Goal: Check status: Check status

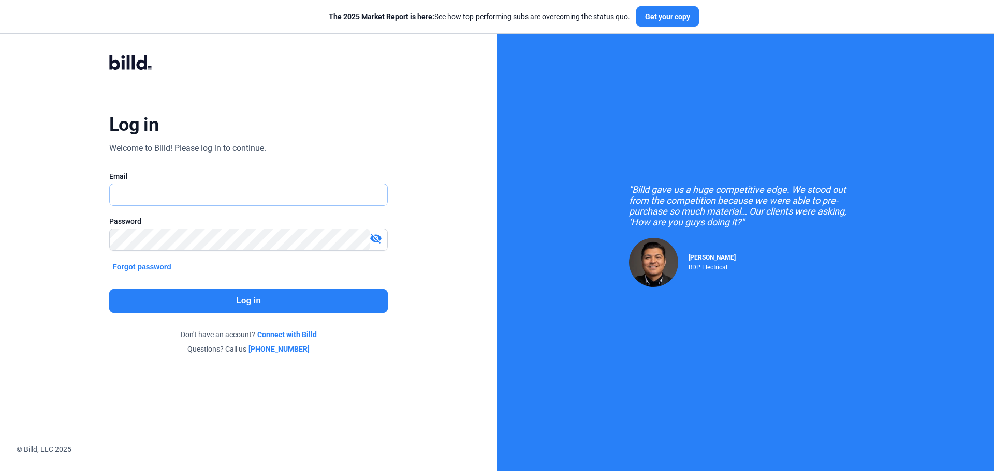
click at [169, 195] on input "text" at bounding box center [243, 194] width 266 height 21
type input "[EMAIL_ADDRESS][DOMAIN_NAME]"
click at [373, 238] on mat-icon "visibility_off" at bounding box center [376, 238] width 12 height 12
click at [268, 307] on button "Log in" at bounding box center [248, 301] width 278 height 24
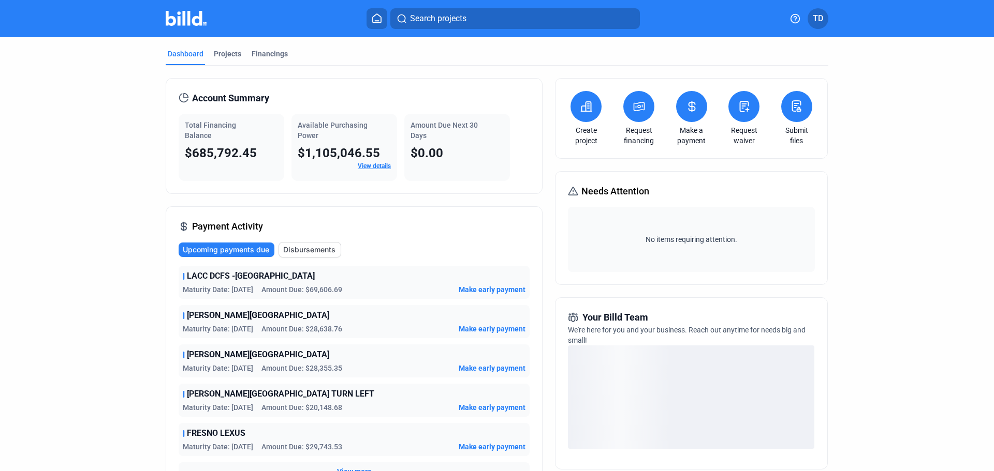
click at [687, 118] on button at bounding box center [691, 106] width 31 height 31
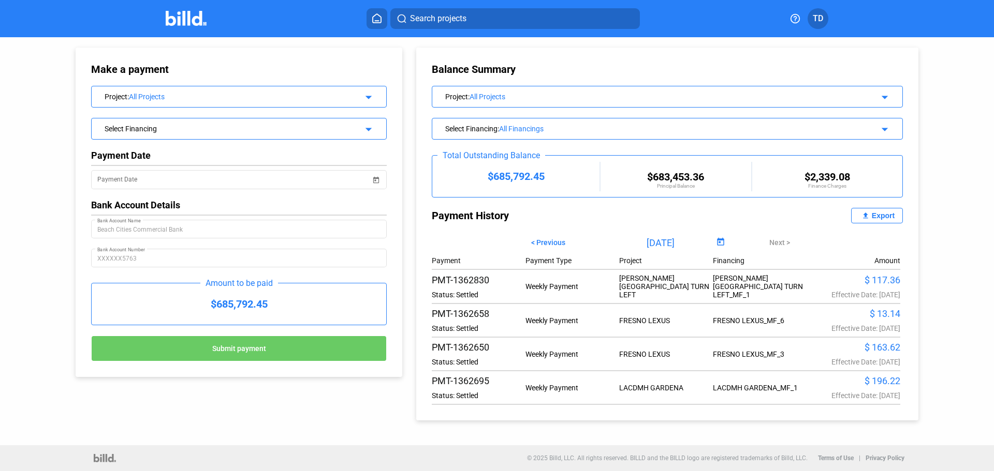
click at [199, 94] on div "All Projects" at bounding box center [237, 97] width 217 height 8
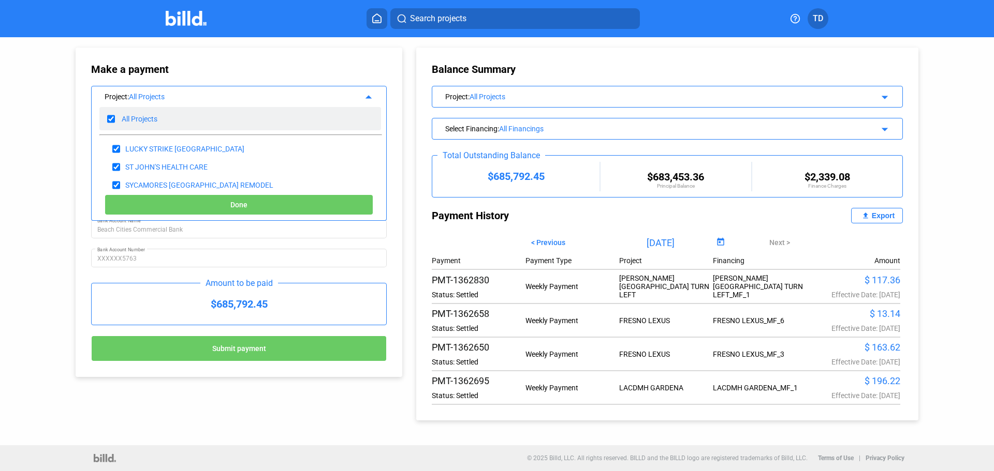
click at [111, 117] on input "checkbox" at bounding box center [111, 119] width 8 height 16
checkbox input "false"
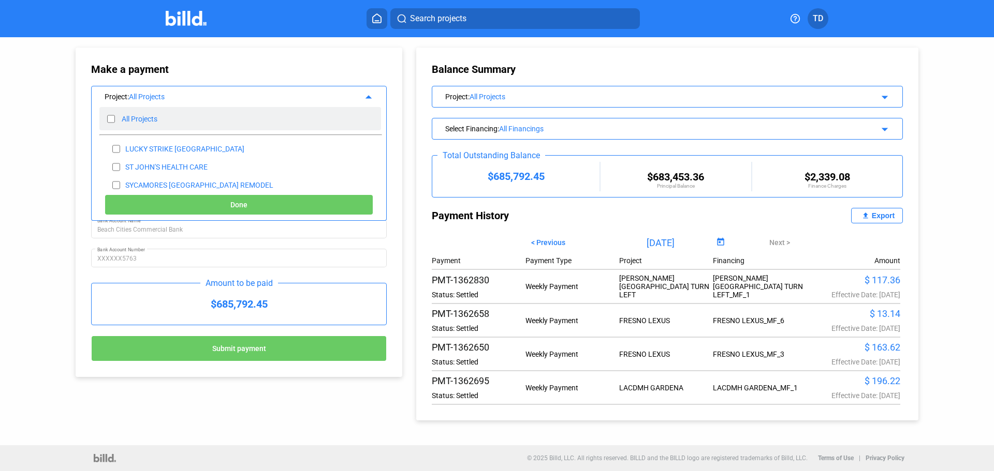
checkbox input "false"
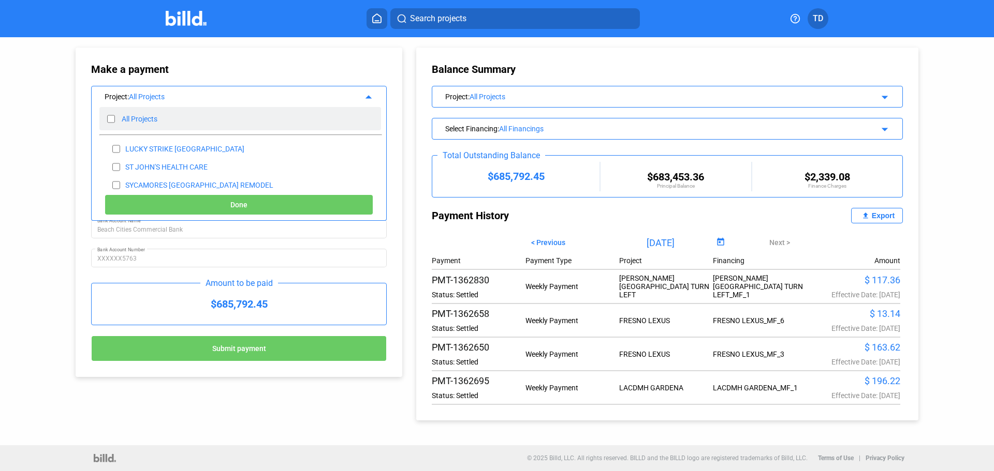
checkbox input "false"
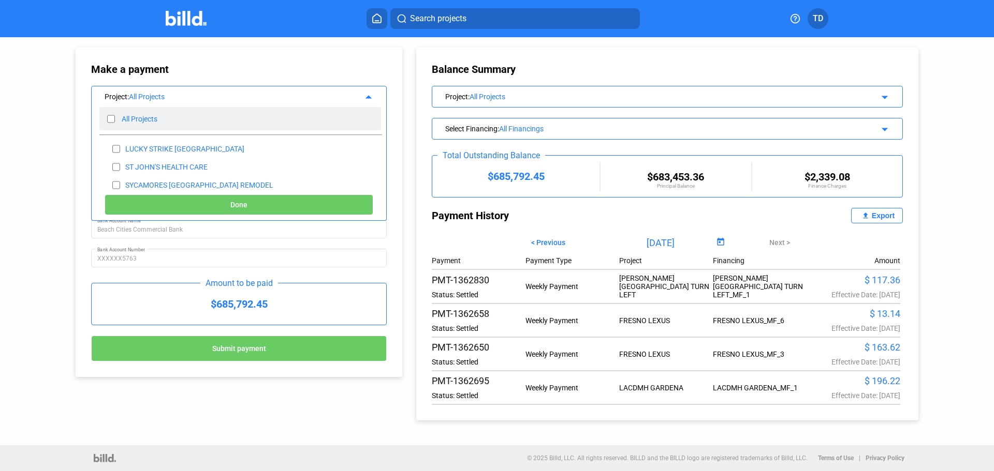
checkbox input "false"
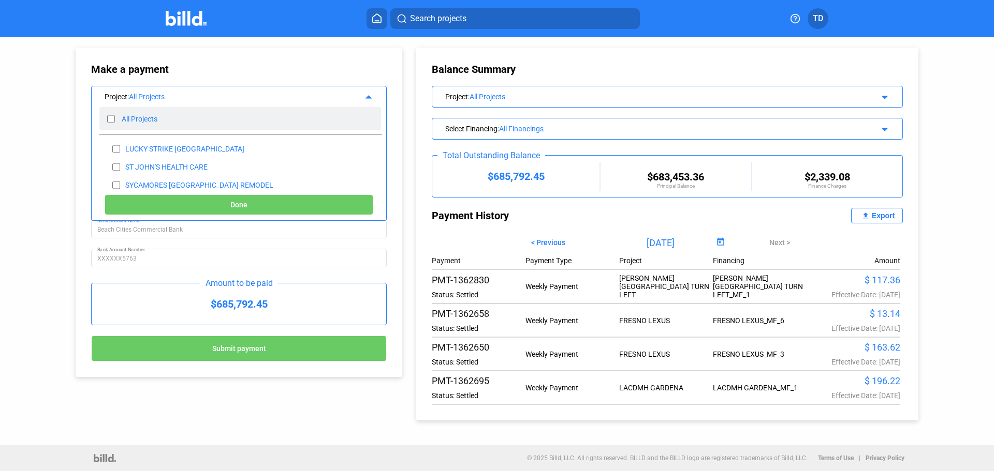
checkbox input "false"
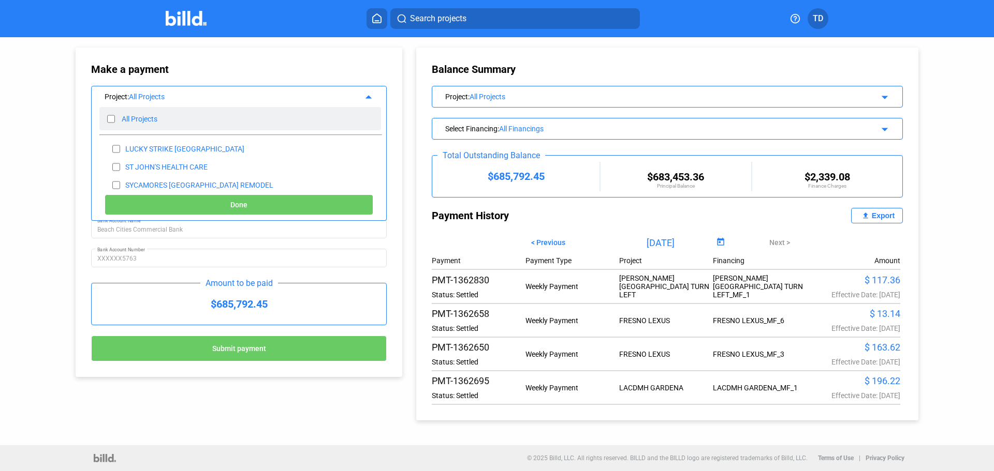
checkbox input "false"
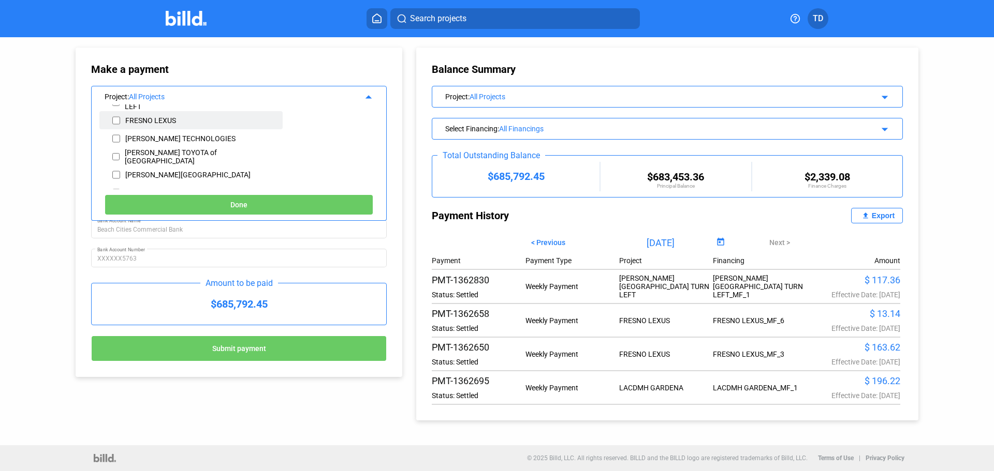
scroll to position [207, 0]
click at [115, 159] on input "checkbox" at bounding box center [116, 160] width 8 height 16
checkbox input "true"
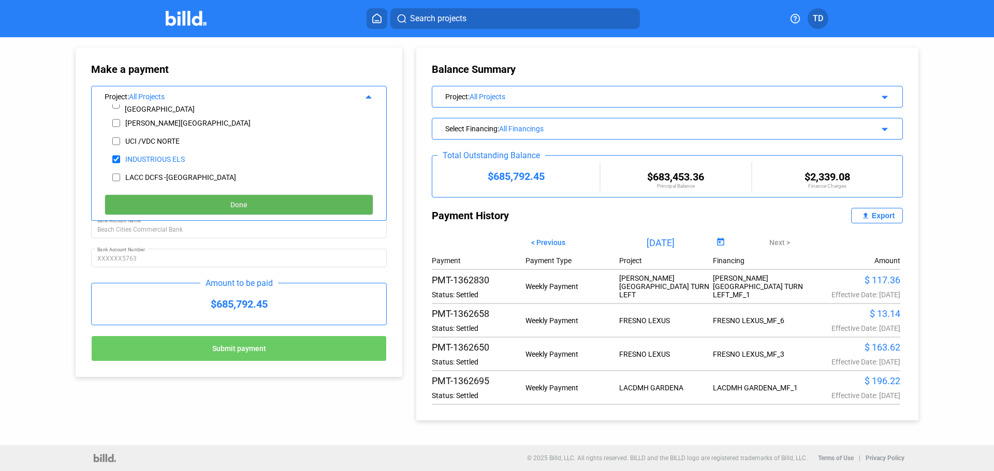
click at [246, 202] on span "Done" at bounding box center [238, 205] width 17 height 8
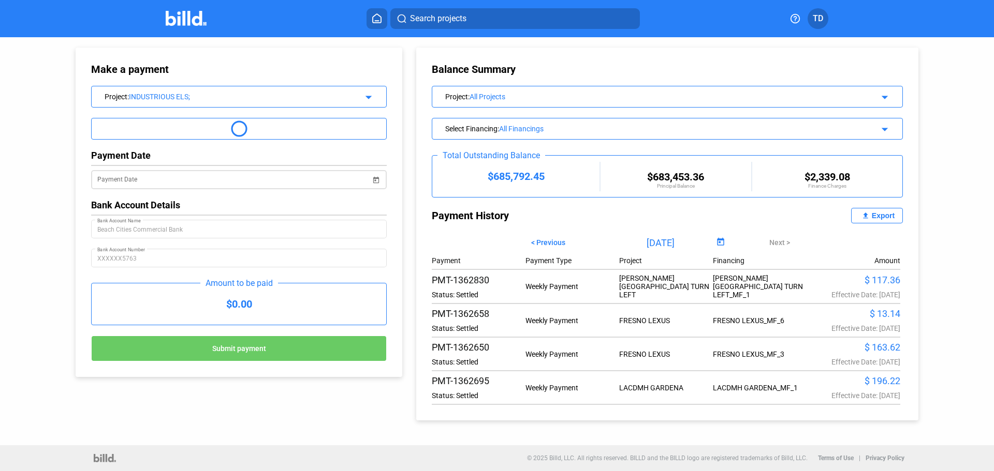
click at [377, 177] on span "Open calendar" at bounding box center [375, 173] width 25 height 25
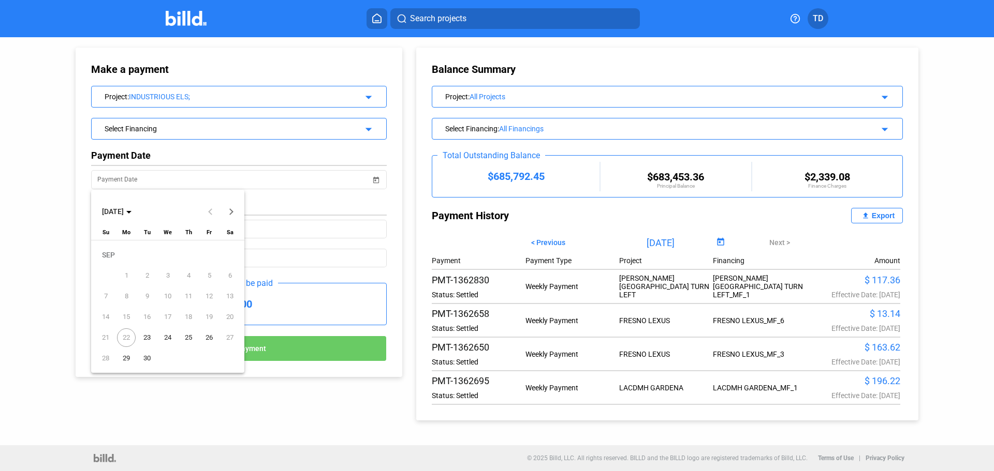
click at [147, 338] on span "23" at bounding box center [147, 338] width 19 height 19
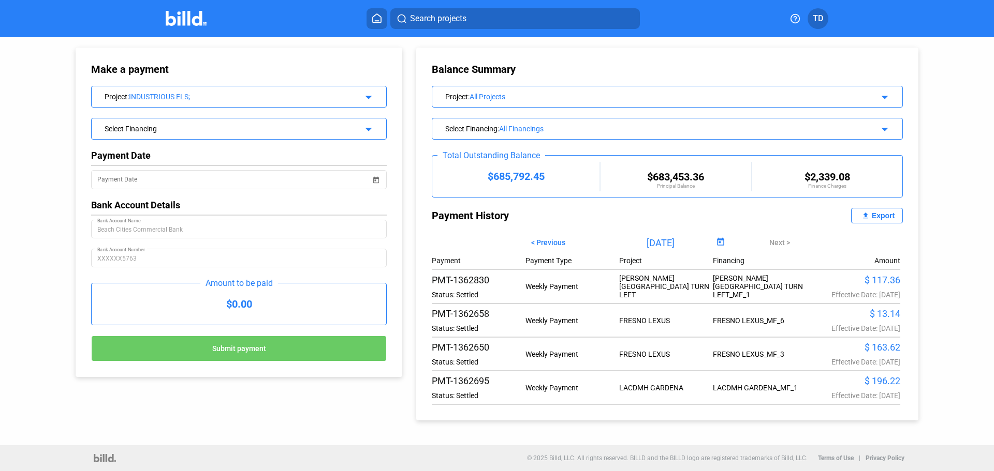
type input "[DATE]"
drag, startPoint x: 245, startPoint y: 306, endPoint x: 271, endPoint y: 308, distance: 26.5
click at [247, 306] on div "$0.00" at bounding box center [239, 304] width 294 height 41
click at [250, 305] on div "$0.00" at bounding box center [239, 304] width 294 height 41
click at [252, 303] on div "$0.00" at bounding box center [239, 304] width 294 height 41
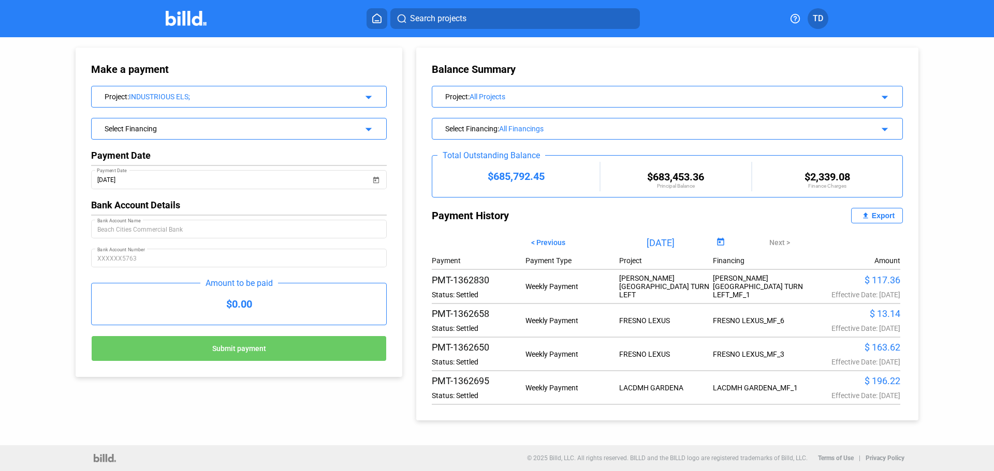
drag, startPoint x: 232, startPoint y: 303, endPoint x: 291, endPoint y: 303, distance: 59.0
click at [291, 303] on div "$0.00" at bounding box center [239, 304] width 294 height 41
click at [273, 199] on div at bounding box center [239, 194] width 296 height 10
click at [241, 301] on div "$0.00" at bounding box center [239, 304] width 294 height 41
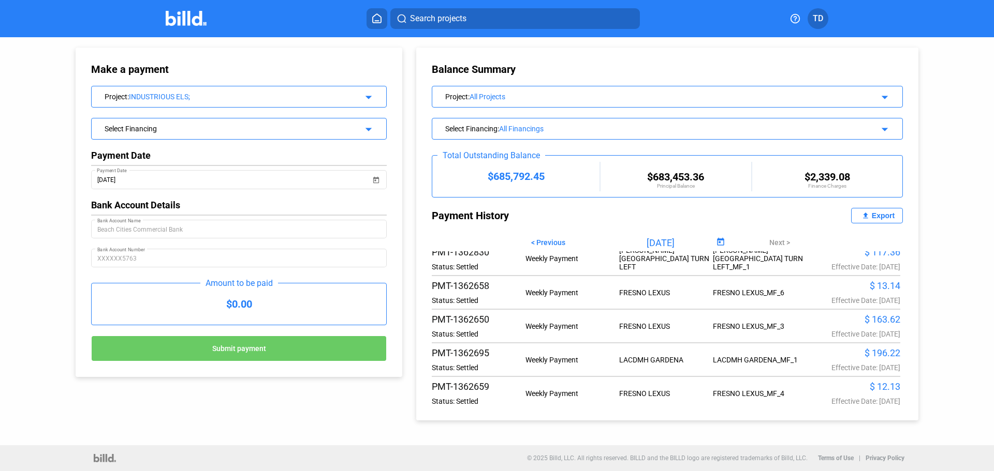
scroll to position [0, 0]
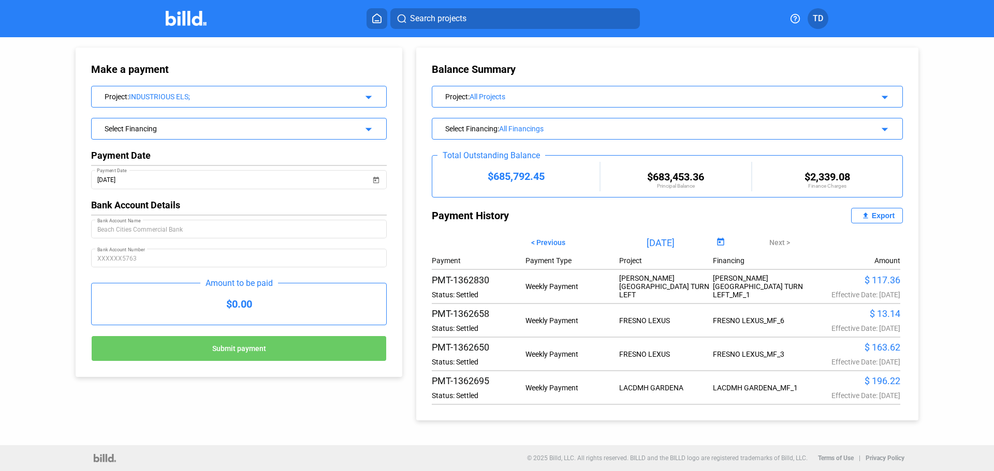
click at [287, 126] on div "Select Financing" at bounding box center [226, 128] width 242 height 10
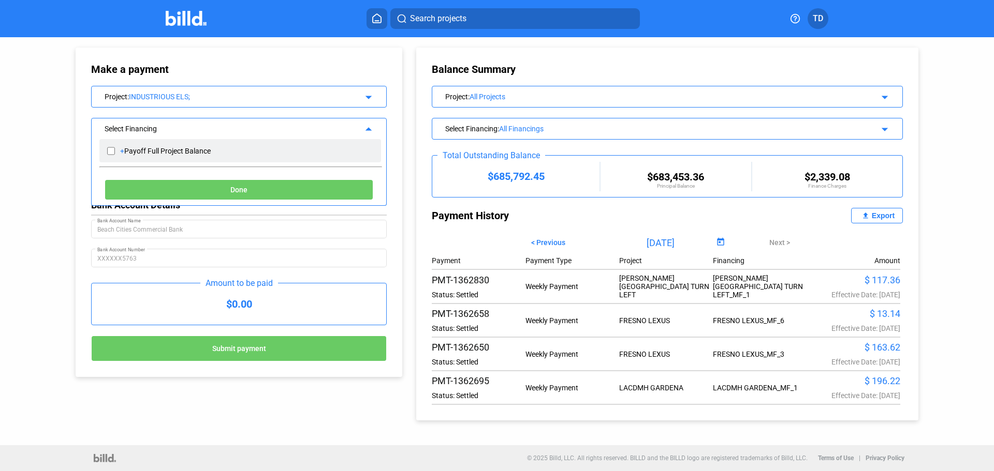
click at [127, 149] on div "Payoff Full Project Balance" at bounding box center [167, 151] width 86 height 8
checkbox input "true"
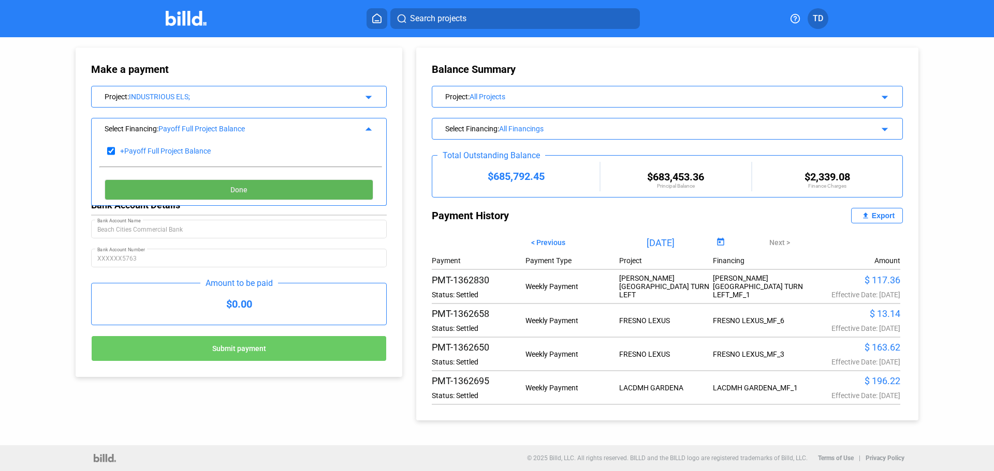
click at [252, 187] on button "Done" at bounding box center [239, 190] width 269 height 21
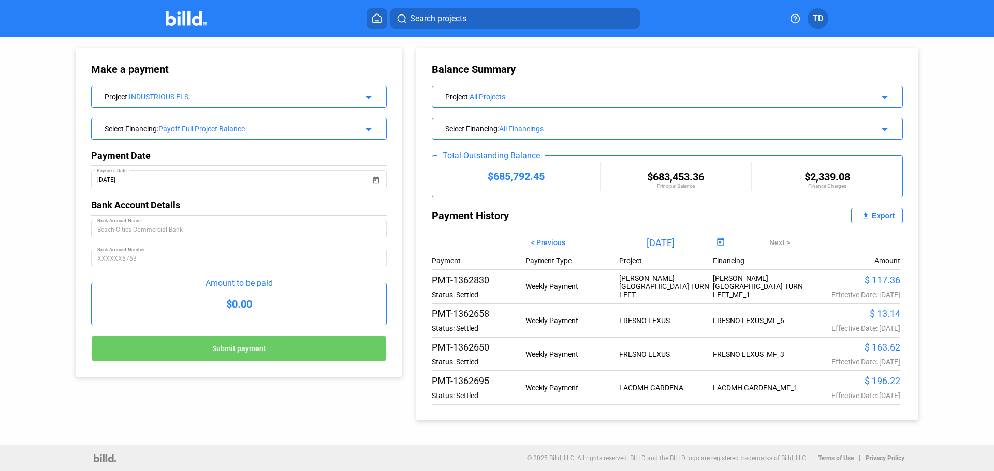
click at [233, 200] on div "Bank Account Details" at bounding box center [239, 205] width 296 height 11
click at [250, 302] on div "$0.00" at bounding box center [239, 304] width 294 height 41
drag, startPoint x: 247, startPoint y: 304, endPoint x: 209, endPoint y: 304, distance: 38.3
click at [209, 304] on div "$0.00" at bounding box center [239, 304] width 294 height 41
click at [381, 276] on div at bounding box center [239, 273] width 296 height 10
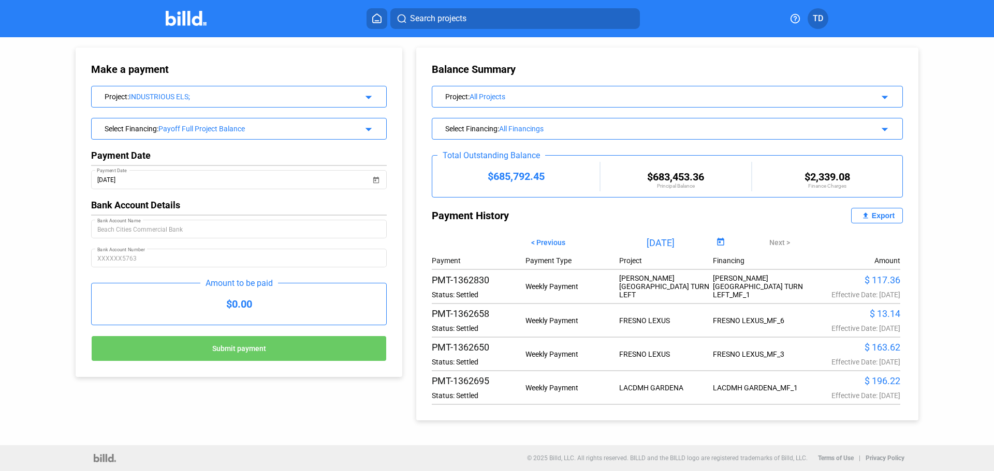
click at [371, 128] on mat-icon "arrow_drop_down" at bounding box center [367, 128] width 12 height 12
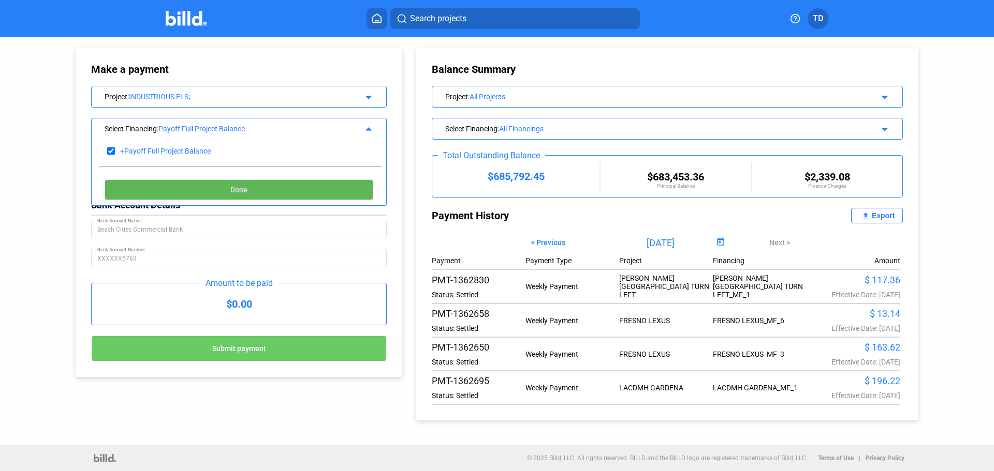
click at [245, 190] on span "Done" at bounding box center [238, 190] width 17 height 8
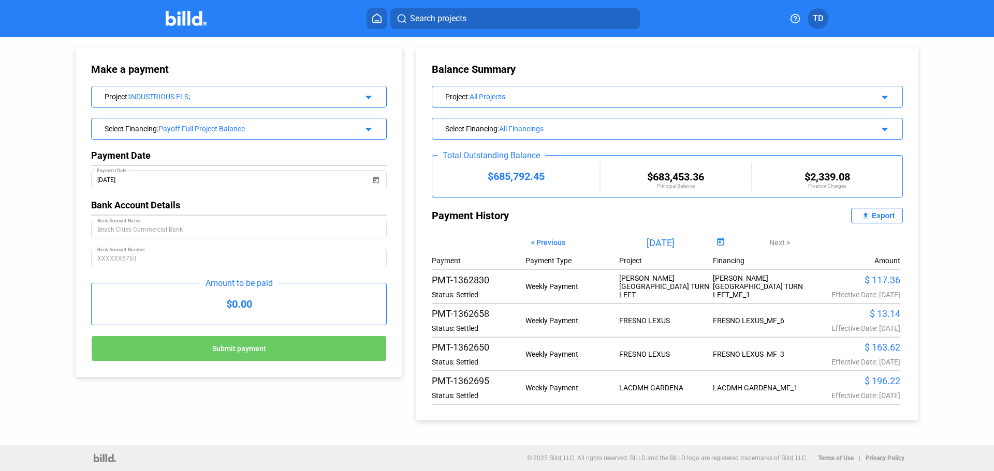
click at [253, 307] on div "$0.00" at bounding box center [239, 304] width 294 height 41
click at [247, 306] on div "$0.00" at bounding box center [239, 304] width 294 height 41
click at [266, 350] on button "Submit payment" at bounding box center [239, 349] width 296 height 26
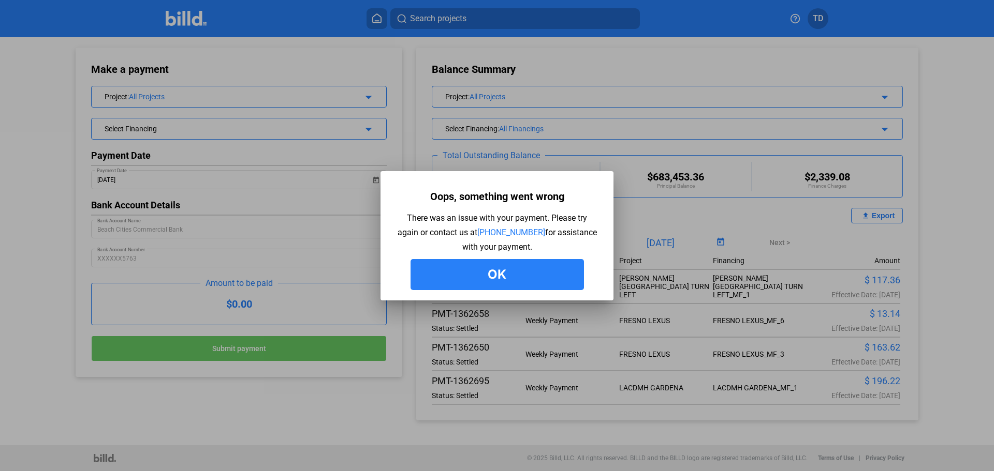
click at [503, 272] on button "Ok" at bounding box center [496, 274] width 173 height 31
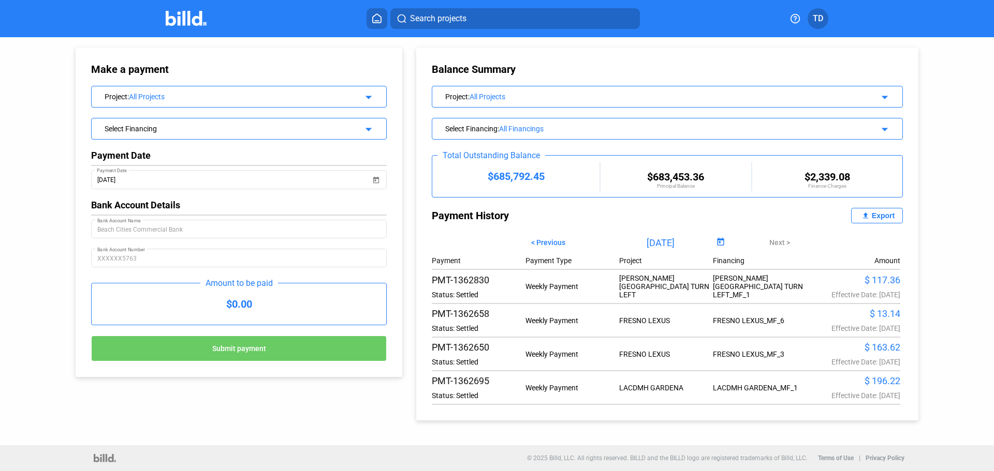
click at [315, 94] on div "All Projects" at bounding box center [237, 97] width 217 height 8
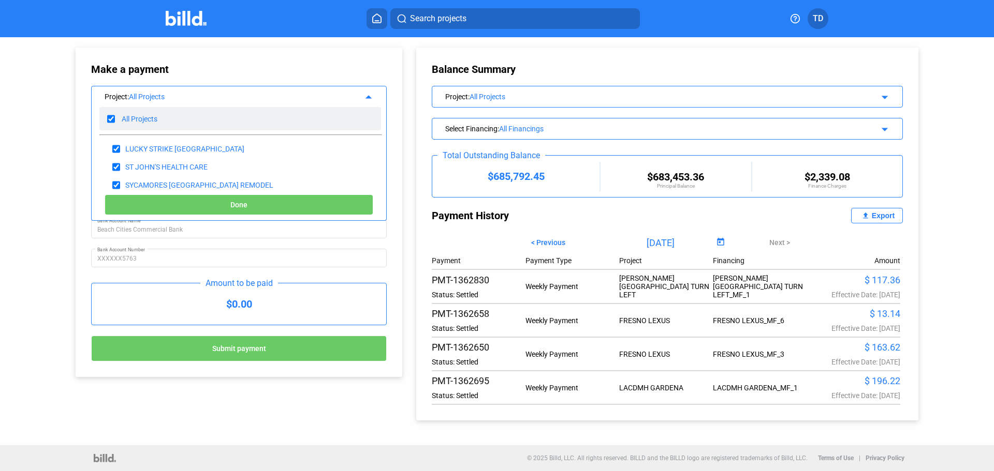
click at [109, 117] on input "checkbox" at bounding box center [111, 119] width 8 height 16
checkbox input "false"
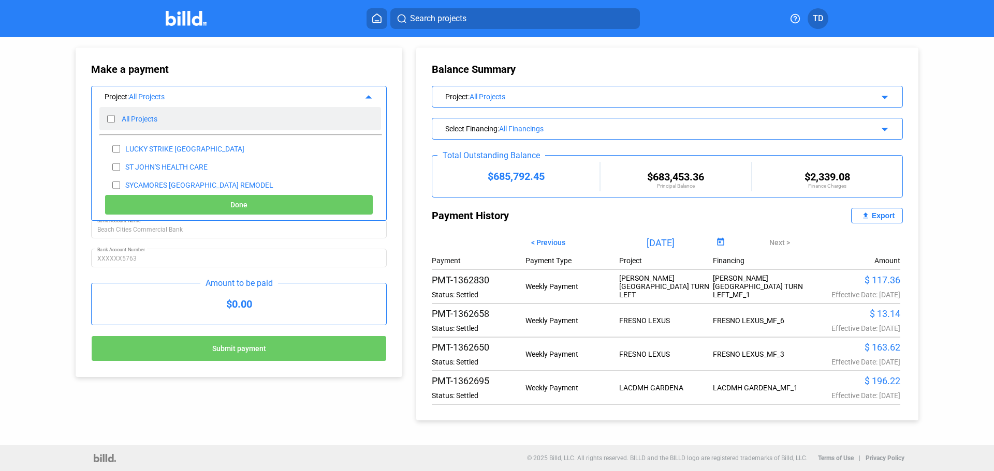
checkbox input "false"
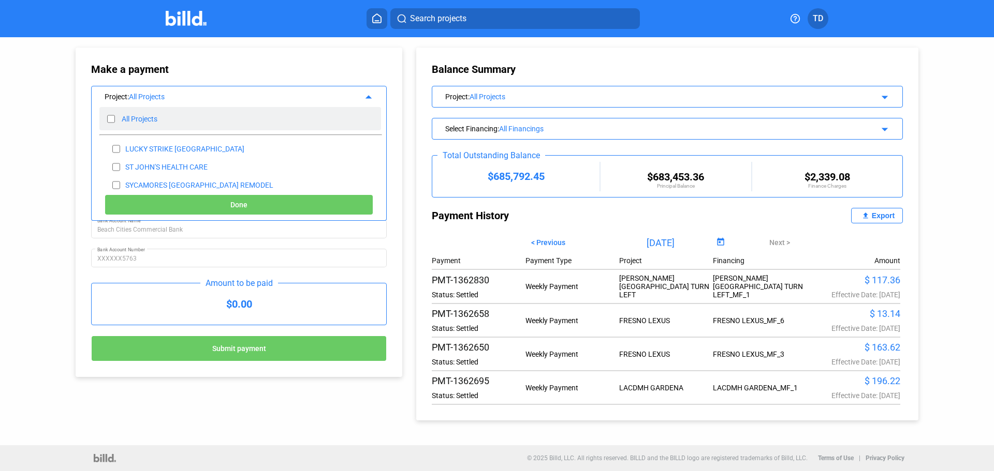
checkbox input "false"
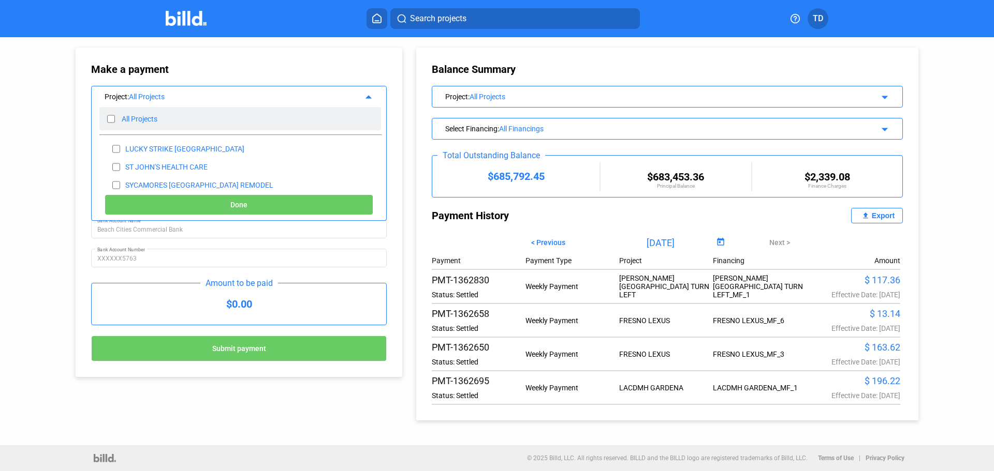
checkbox input "false"
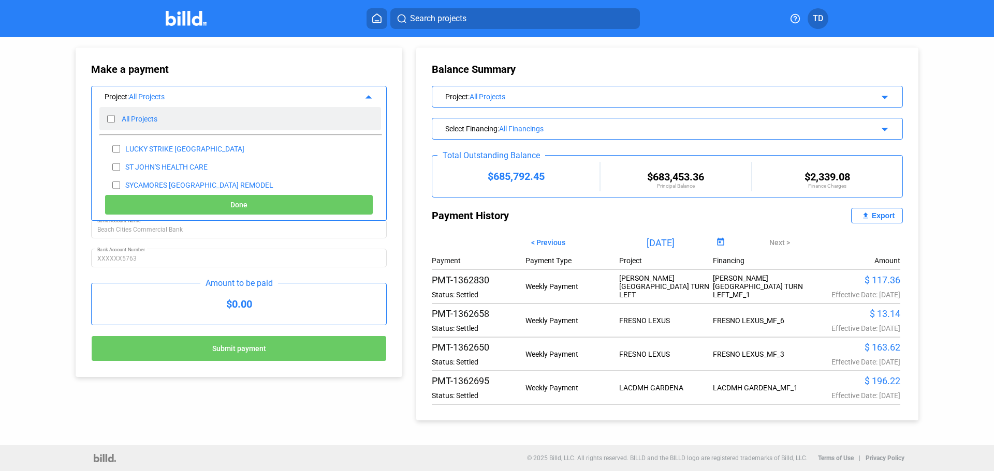
checkbox input "false"
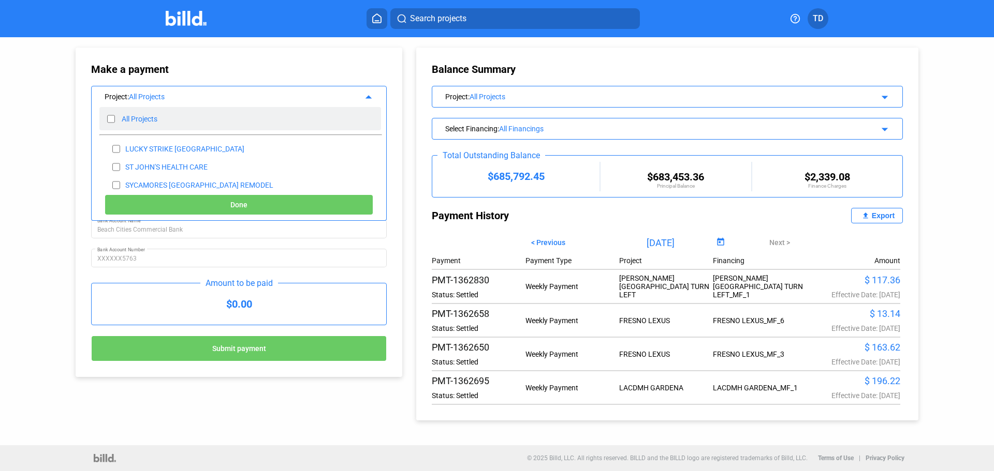
checkbox input "false"
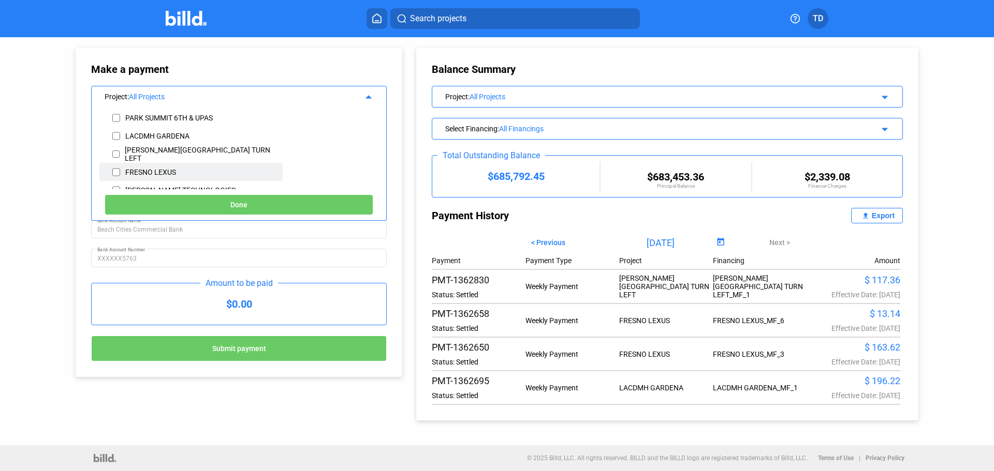
scroll to position [207, 0]
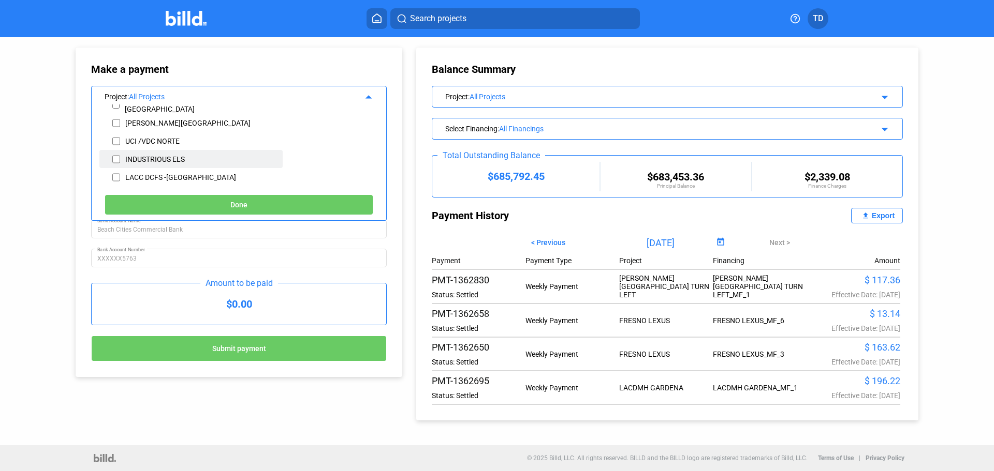
click at [116, 160] on input "checkbox" at bounding box center [116, 160] width 8 height 16
checkbox input "true"
click at [235, 204] on span "Done" at bounding box center [238, 205] width 17 height 8
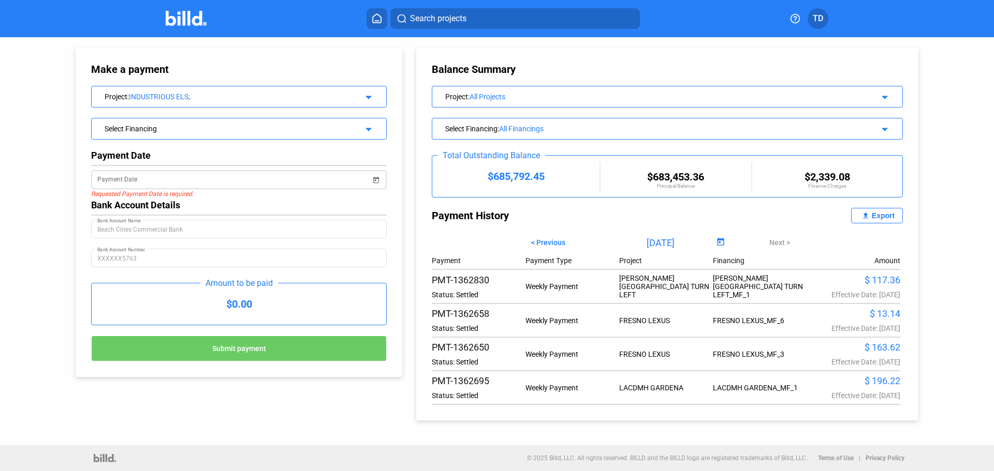
click at [377, 178] on span "Open calendar" at bounding box center [375, 173] width 25 height 25
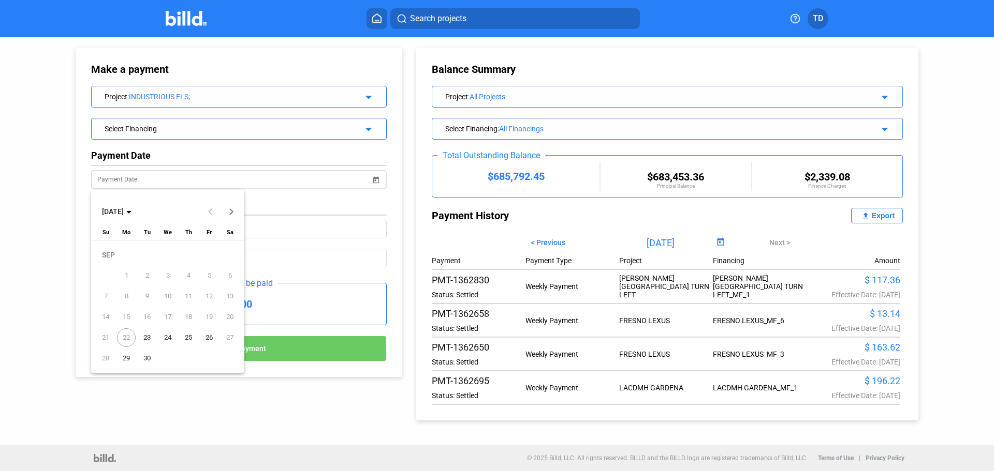
click at [377, 178] on div at bounding box center [497, 235] width 994 height 471
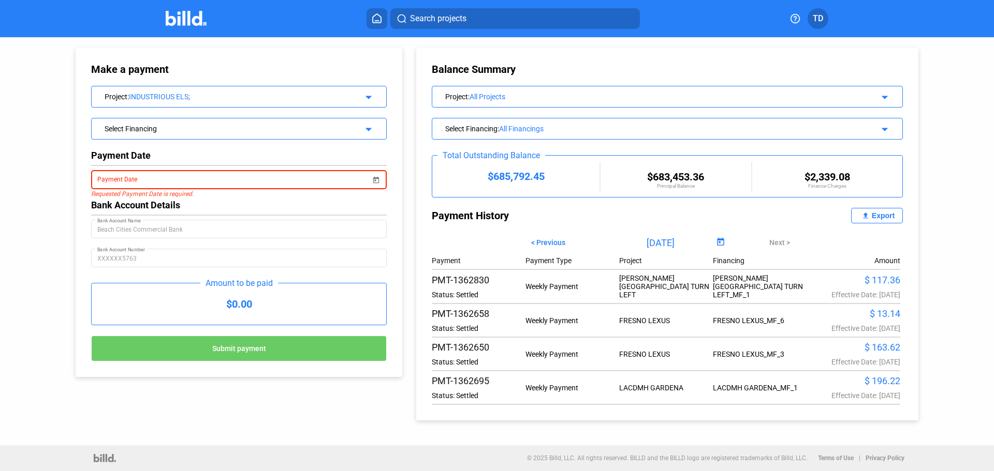
click at [376, 178] on span "Open calendar" at bounding box center [375, 173] width 25 height 25
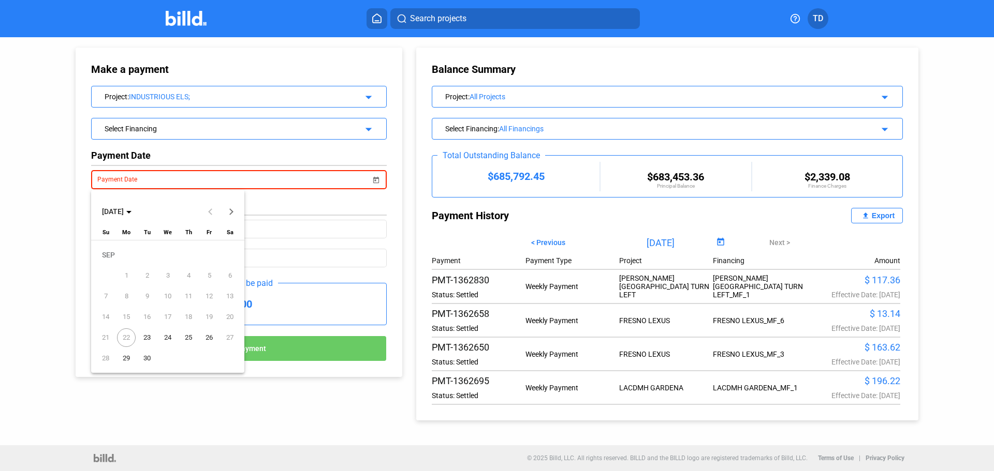
click at [150, 336] on span "23" at bounding box center [147, 338] width 19 height 19
type input "[DATE]"
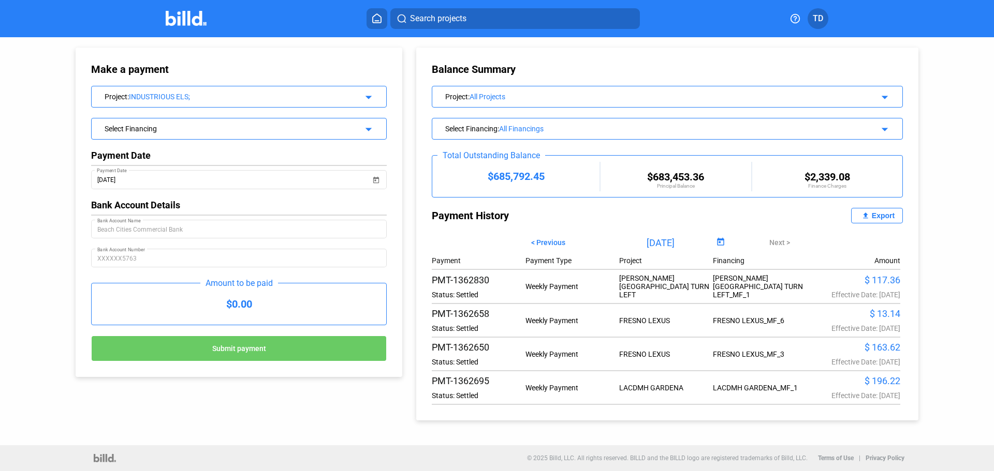
click at [230, 306] on div "$0.00" at bounding box center [239, 304] width 294 height 41
click at [372, 128] on mat-icon "arrow_drop_down" at bounding box center [367, 128] width 12 height 12
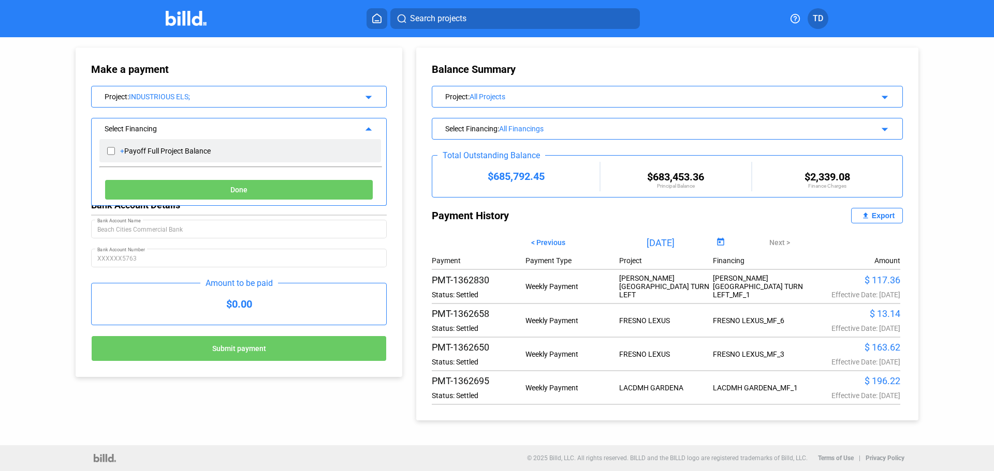
click at [132, 150] on div "Payoff Full Project Balance" at bounding box center [167, 151] width 86 height 8
checkbox input "true"
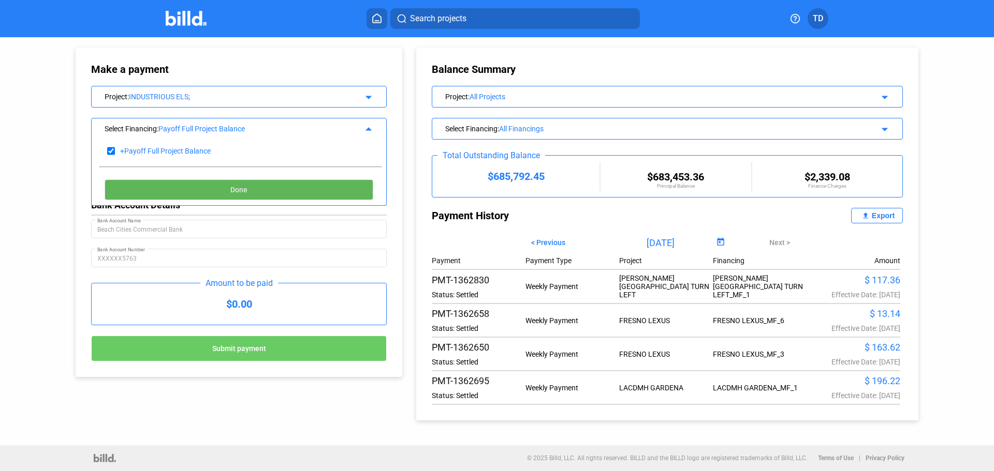
click at [245, 190] on span "Done" at bounding box center [238, 190] width 17 height 8
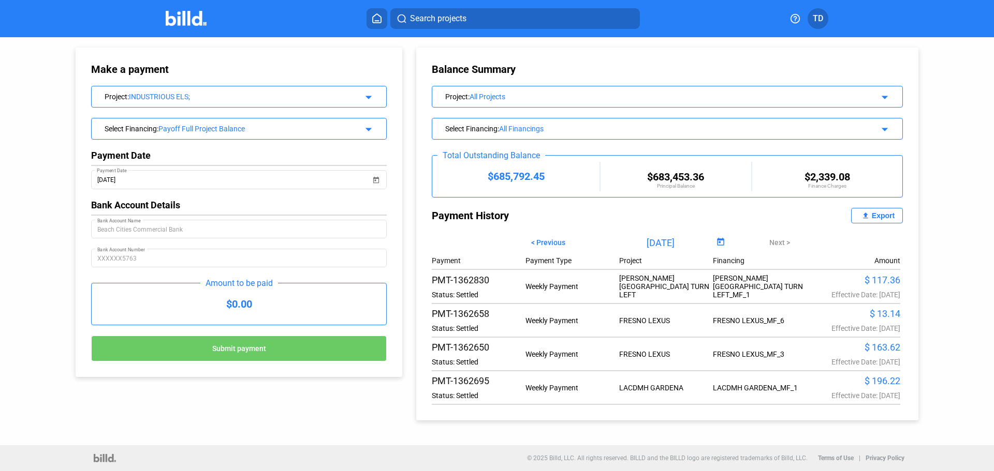
click at [279, 276] on div at bounding box center [239, 273] width 296 height 10
click at [260, 351] on span "Submit payment" at bounding box center [239, 349] width 54 height 8
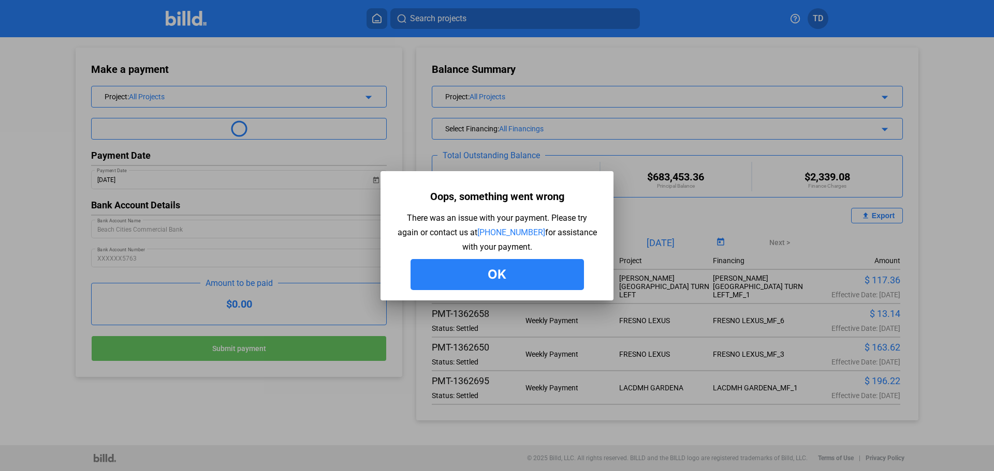
click at [507, 270] on button "Ok" at bounding box center [496, 274] width 173 height 31
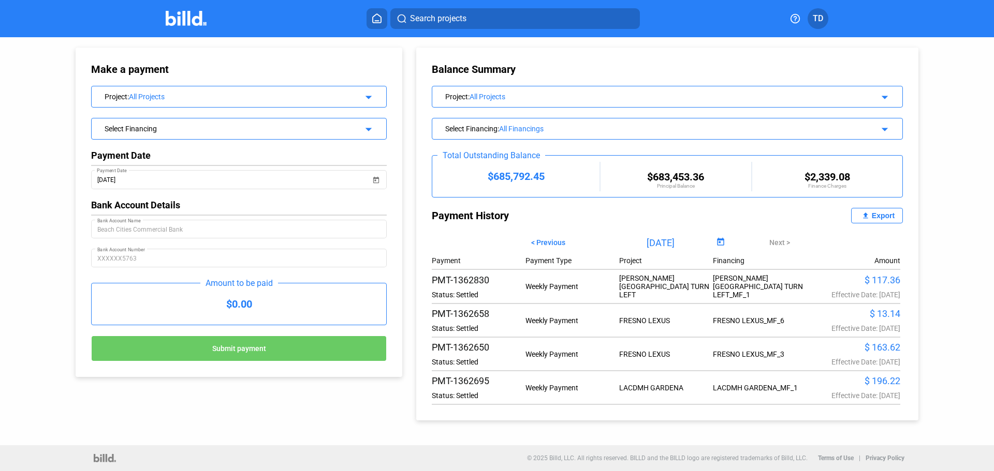
click at [324, 93] on div "All Projects" at bounding box center [237, 97] width 217 height 8
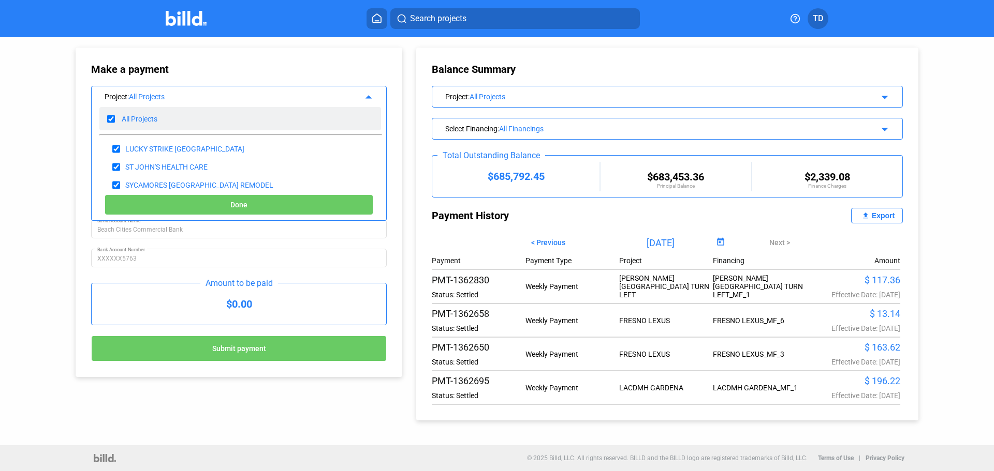
click at [110, 119] on input "checkbox" at bounding box center [111, 119] width 8 height 16
checkbox input "false"
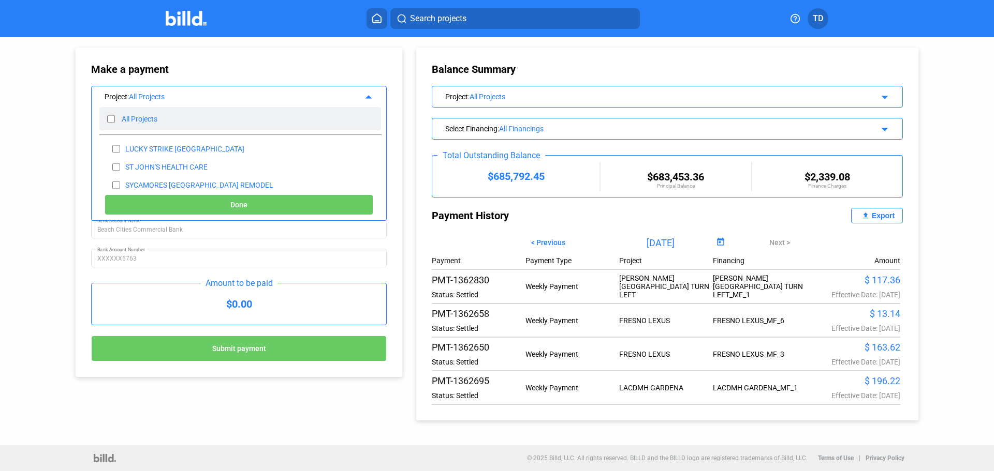
checkbox input "false"
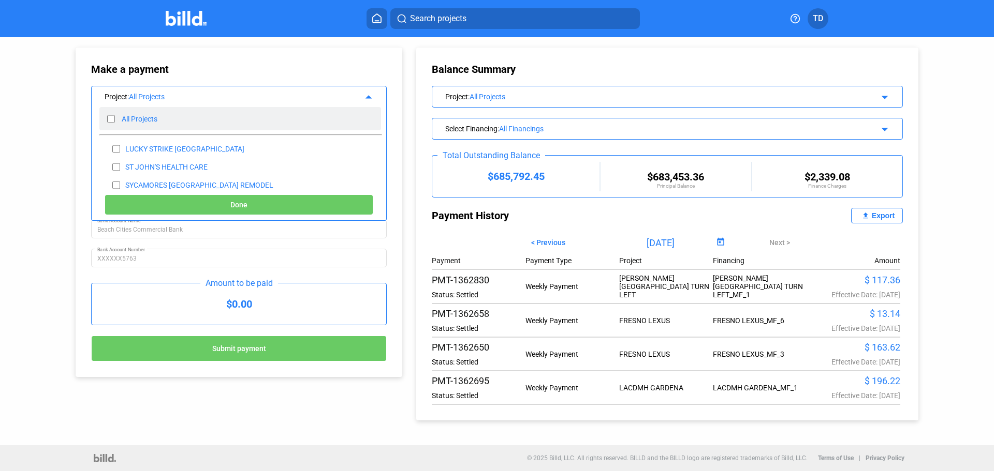
checkbox input "false"
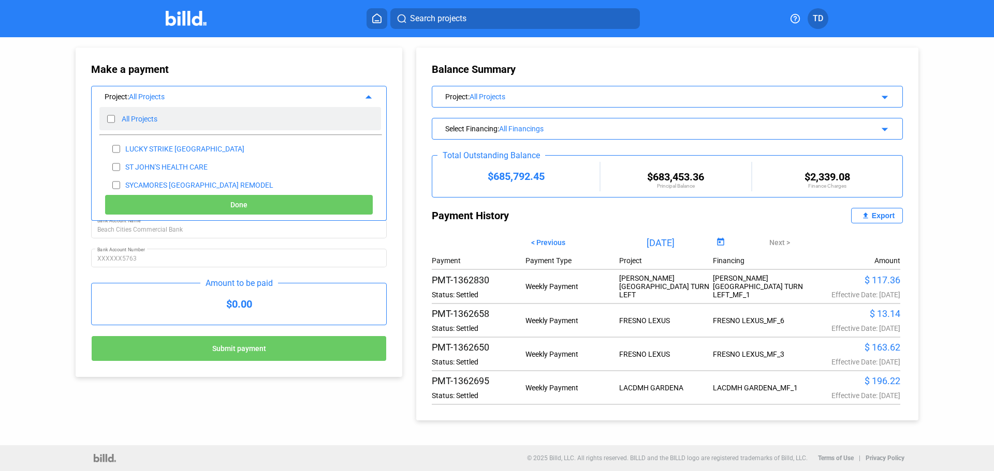
checkbox input "false"
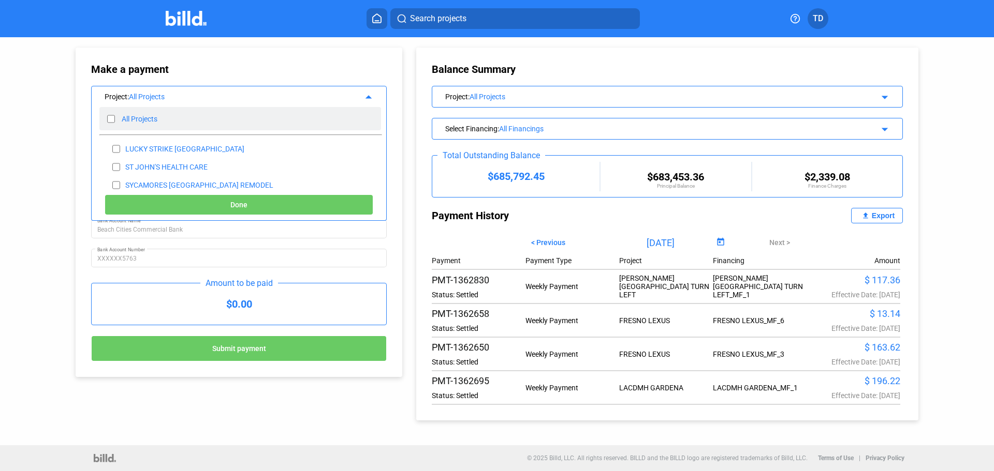
checkbox input "false"
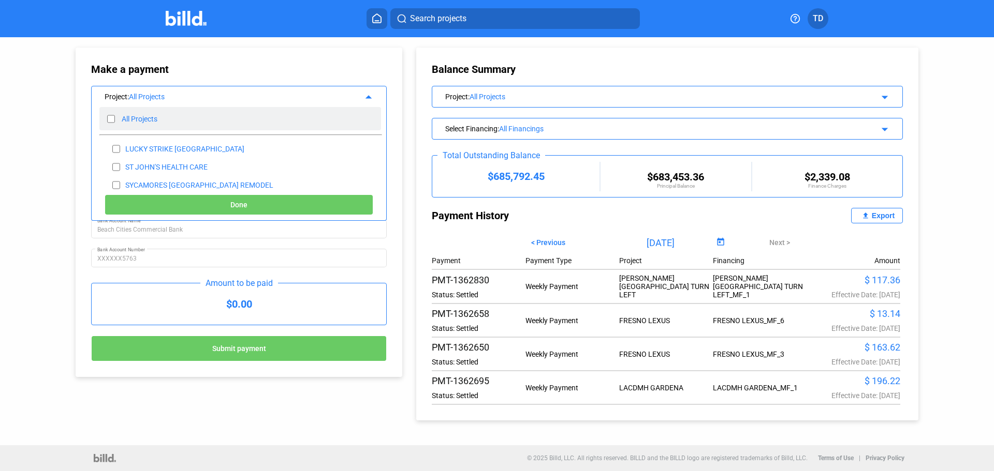
checkbox input "false"
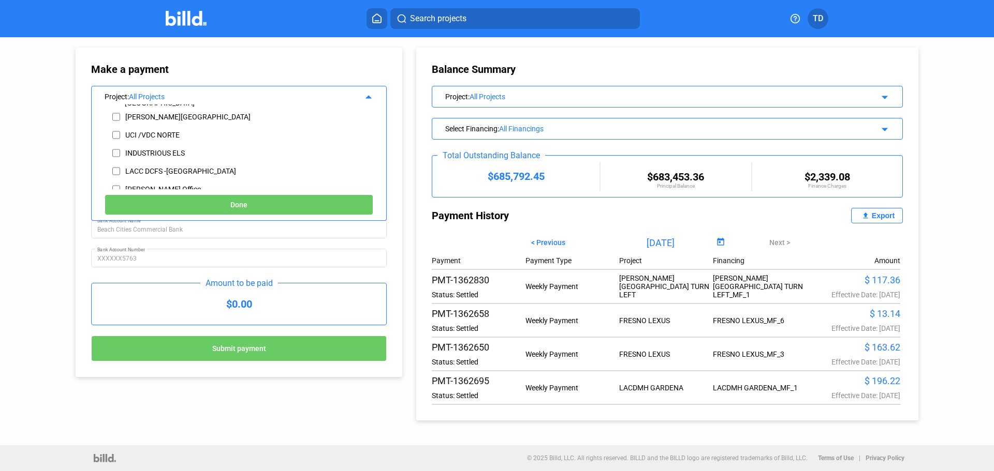
scroll to position [224, 0]
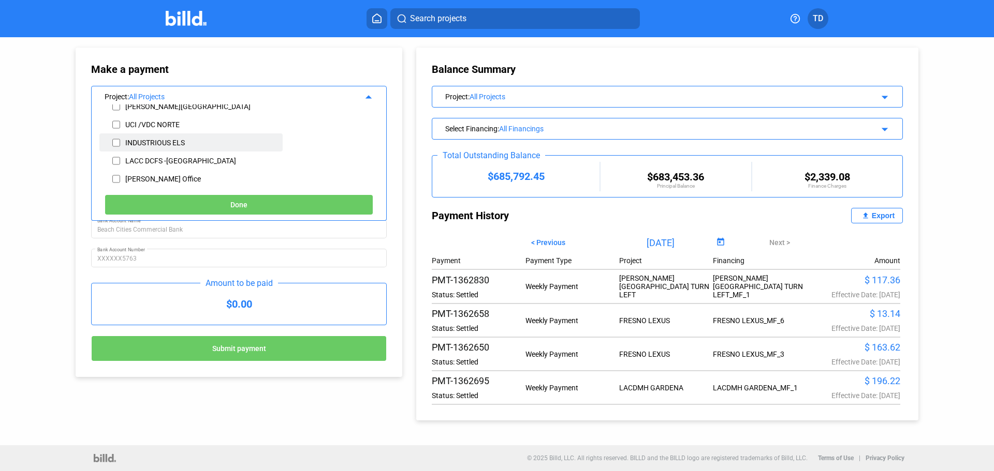
click at [121, 142] on div "INDUSTRIOUS ELS" at bounding box center [190, 143] width 183 height 18
click at [118, 143] on input "checkbox" at bounding box center [116, 143] width 8 height 16
checkbox input "true"
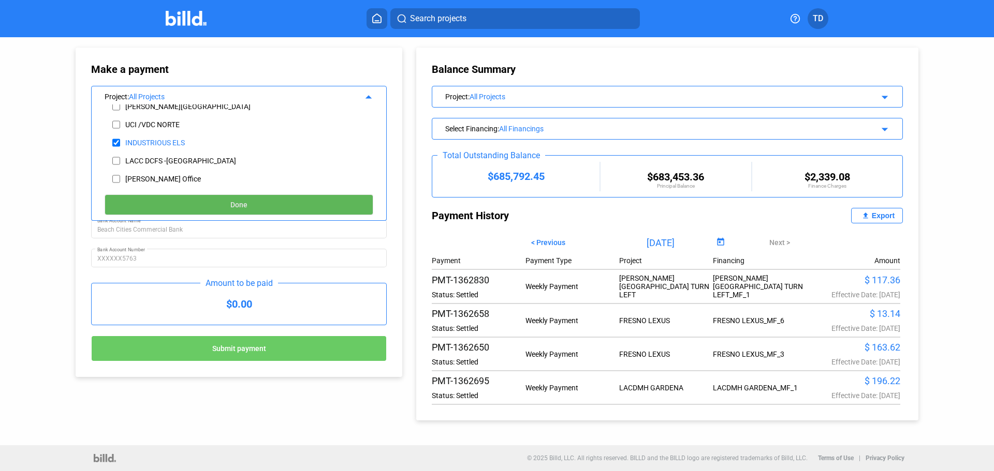
click at [233, 206] on span "Done" at bounding box center [238, 205] width 17 height 8
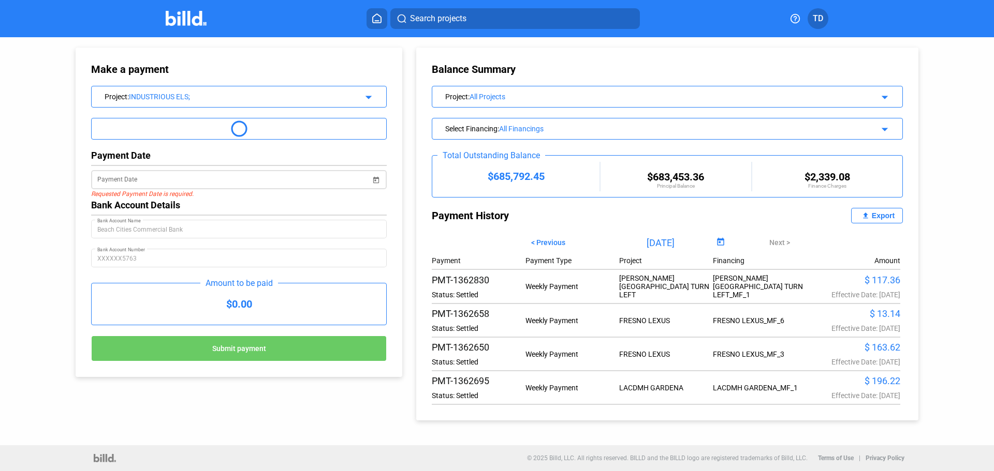
click at [372, 178] on span "Open calendar" at bounding box center [375, 173] width 25 height 25
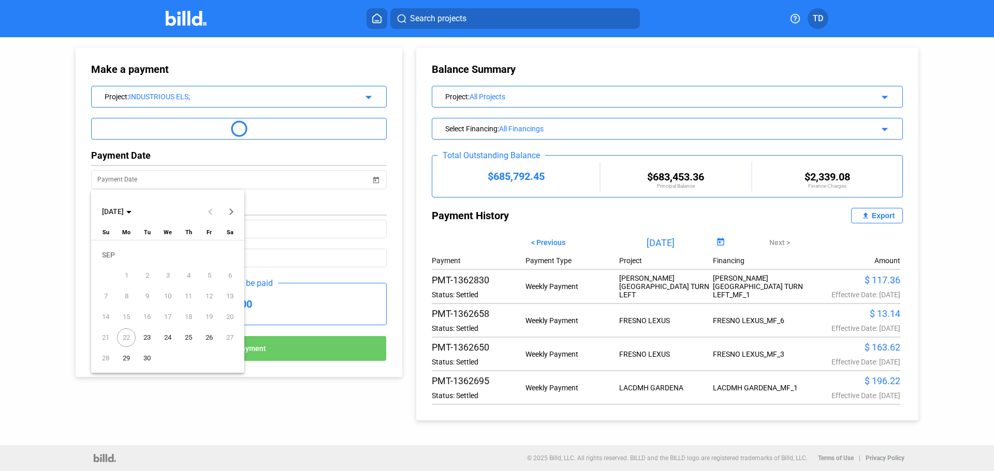
click at [166, 335] on span "24" at bounding box center [167, 338] width 19 height 19
type input "[DATE]"
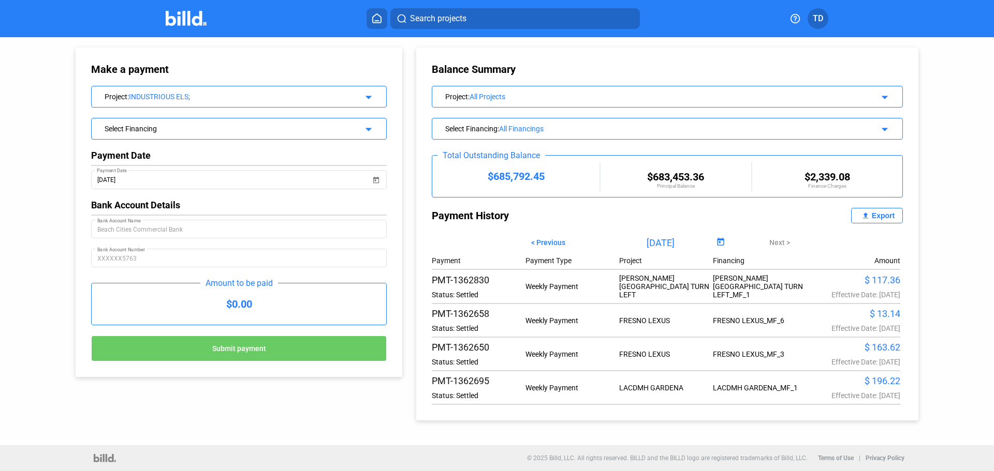
click at [237, 307] on div "$0.00" at bounding box center [239, 304] width 294 height 41
drag, startPoint x: 246, startPoint y: 304, endPoint x: 222, endPoint y: 303, distance: 23.8
click at [222, 303] on div "$0.00" at bounding box center [239, 304] width 294 height 41
click at [331, 130] on div "Select Financing" at bounding box center [226, 128] width 242 height 10
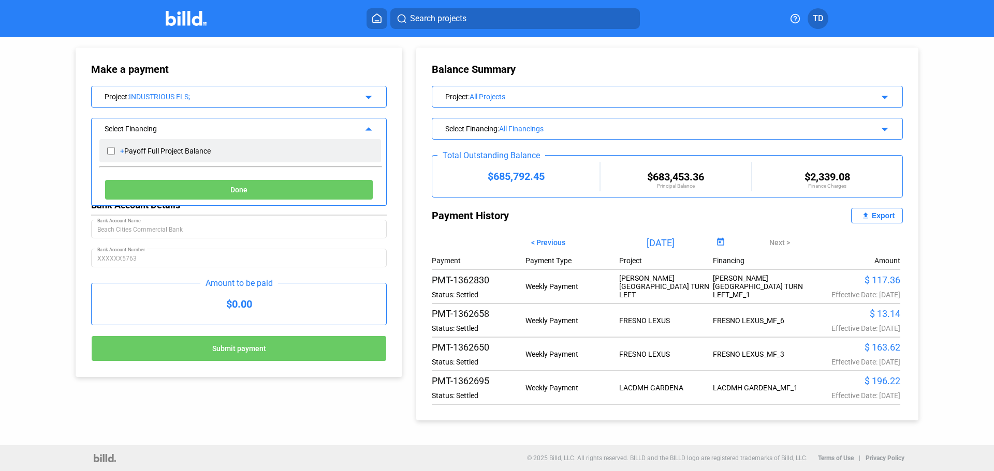
click at [128, 150] on div "Payoff Full Project Balance" at bounding box center [167, 151] width 86 height 8
checkbox input "true"
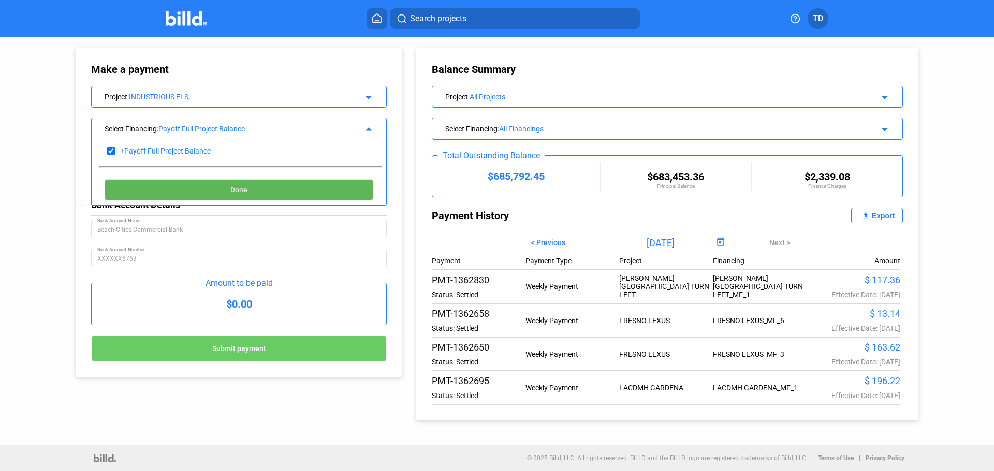
click at [265, 190] on button "Done" at bounding box center [239, 190] width 269 height 21
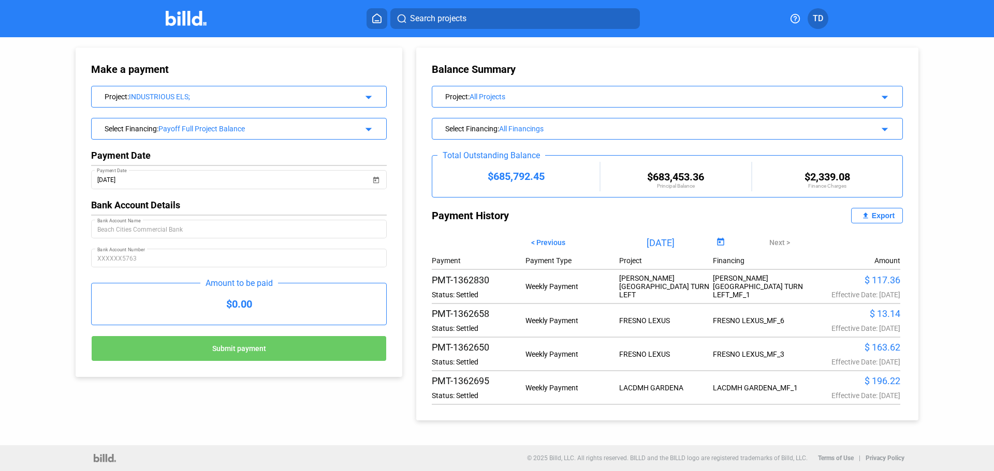
click at [277, 314] on div "$0.00" at bounding box center [239, 304] width 294 height 41
click at [244, 350] on span "Submit payment" at bounding box center [239, 349] width 54 height 8
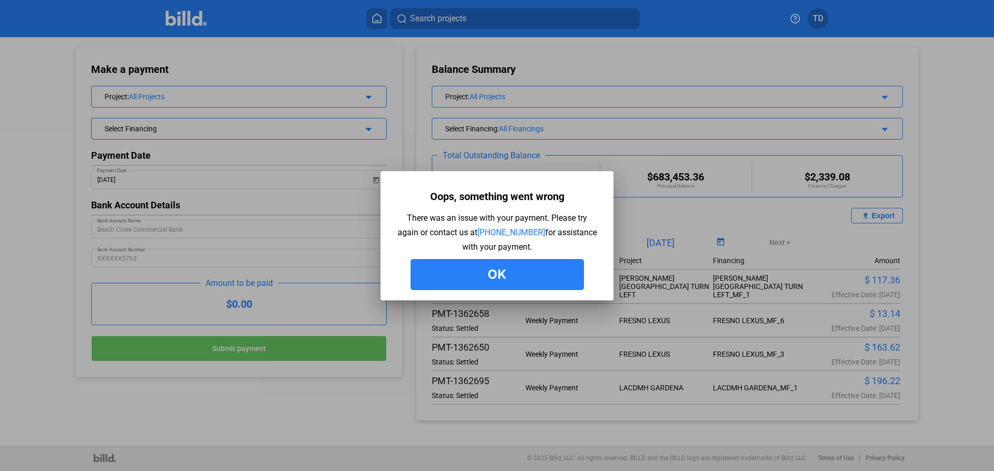
drag, startPoint x: 494, startPoint y: 273, endPoint x: 479, endPoint y: 267, distance: 16.1
click at [494, 273] on button "Ok" at bounding box center [496, 274] width 173 height 31
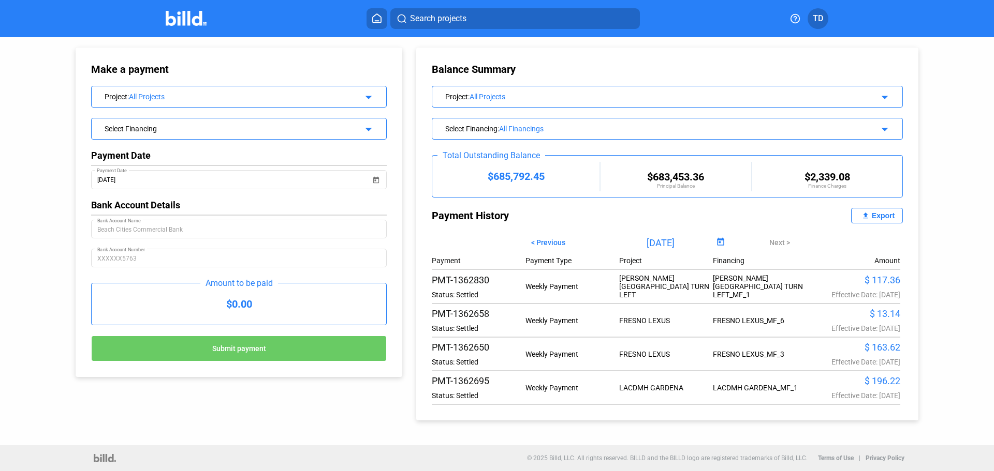
click at [364, 96] on mat-icon "arrow_drop_down" at bounding box center [367, 96] width 12 height 12
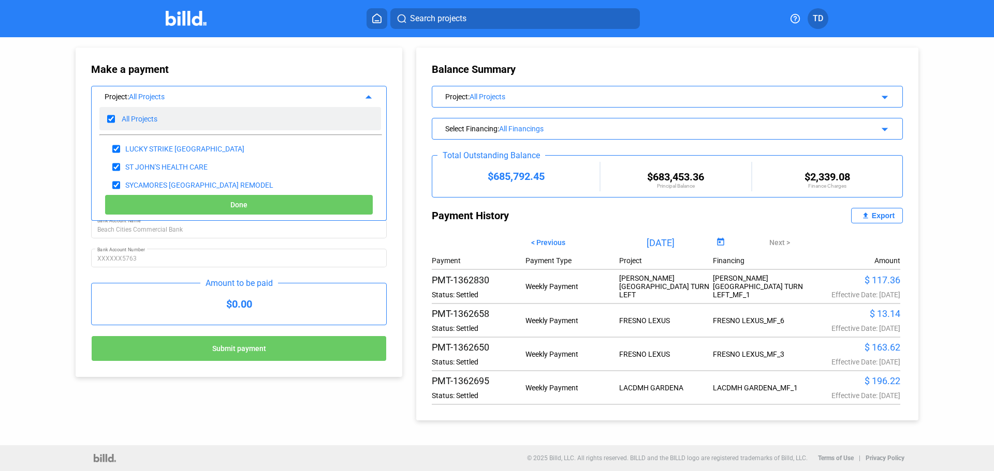
click at [111, 119] on input "checkbox" at bounding box center [111, 119] width 8 height 16
checkbox input "false"
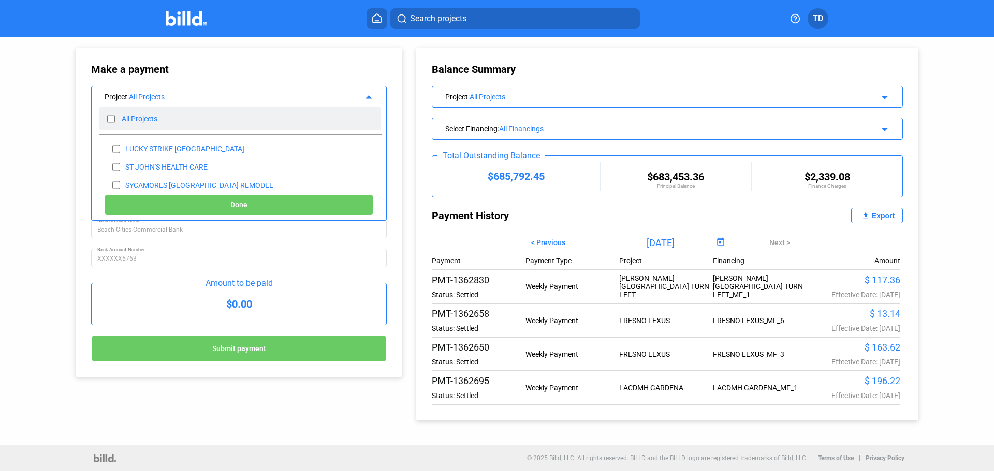
checkbox input "false"
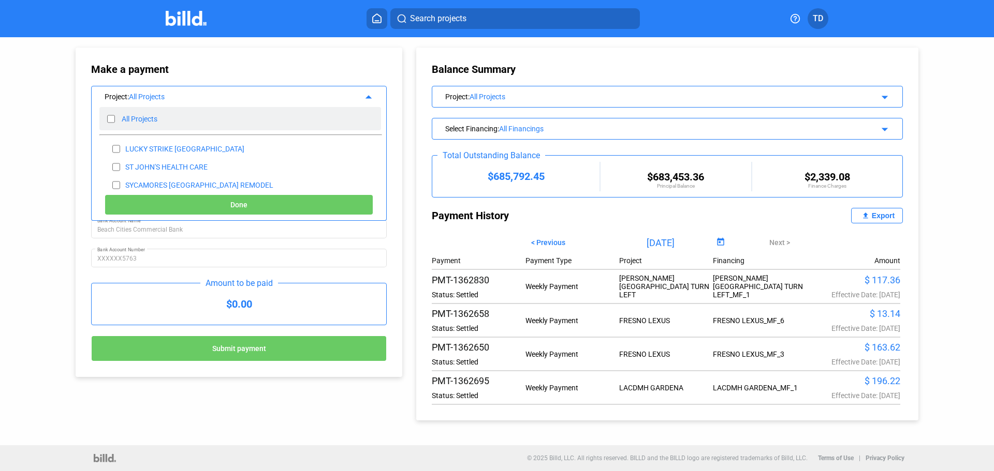
checkbox input "false"
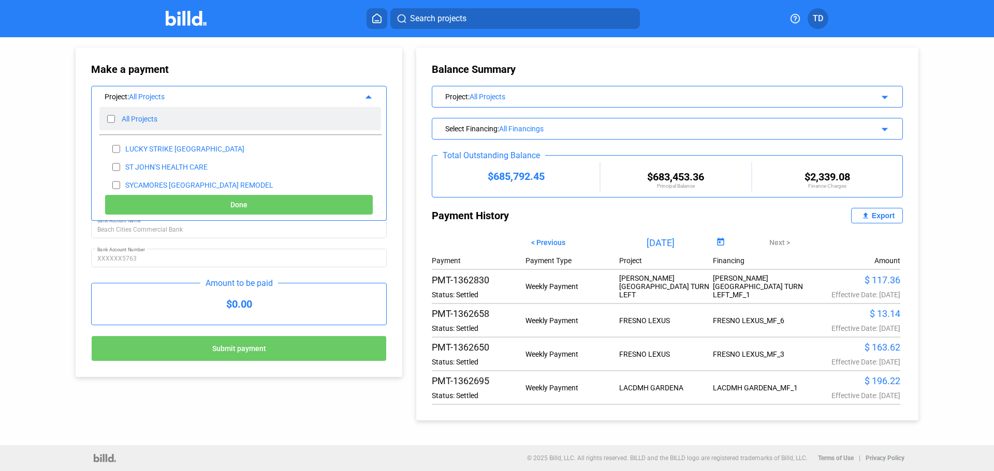
checkbox input "false"
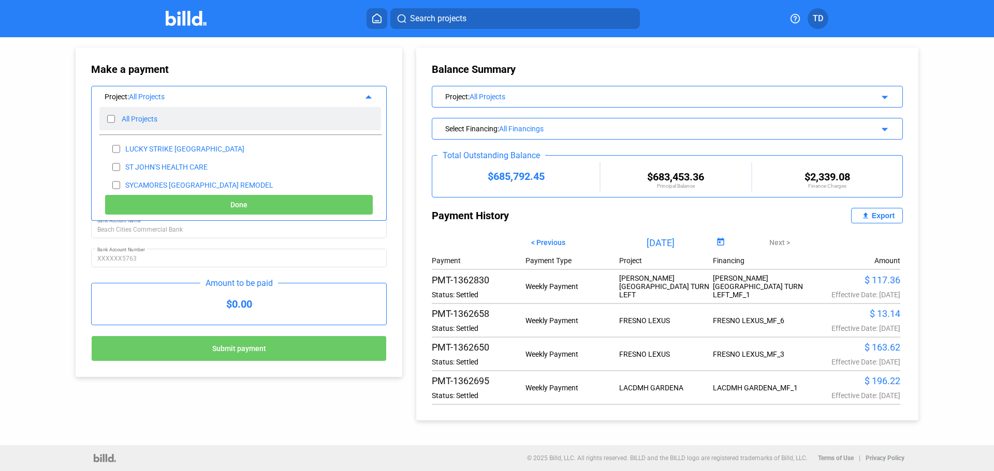
checkbox input "false"
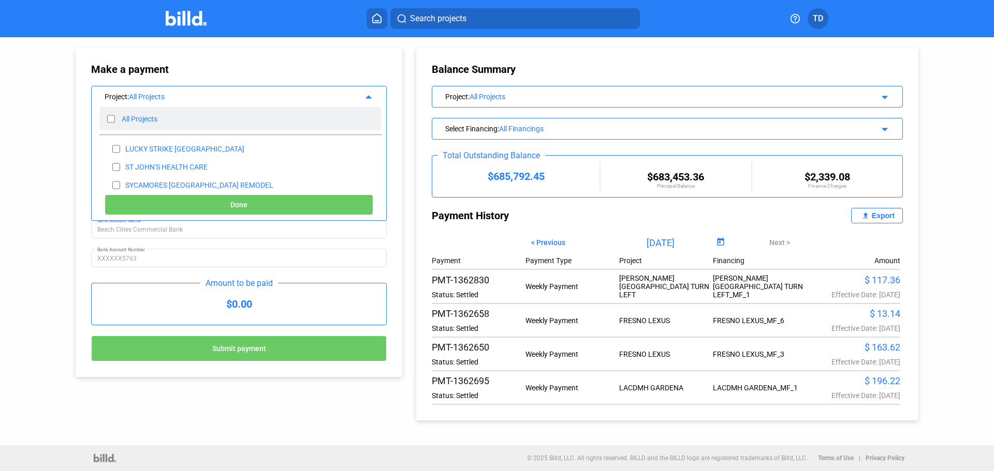
checkbox input "false"
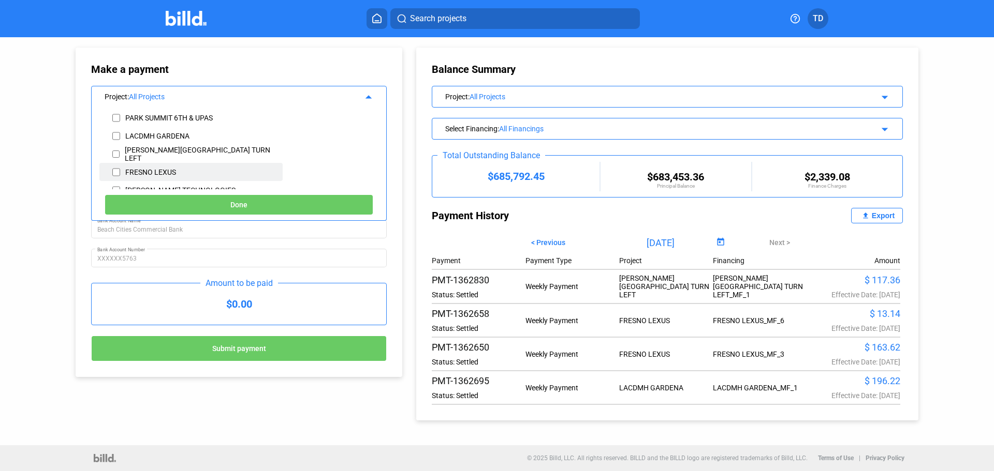
scroll to position [207, 0]
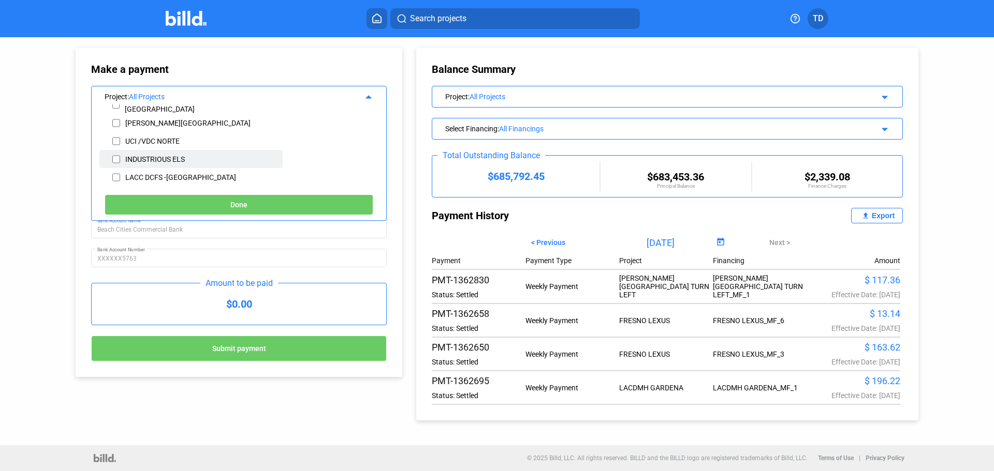
click at [117, 159] on input "checkbox" at bounding box center [116, 160] width 8 height 16
checkbox input "true"
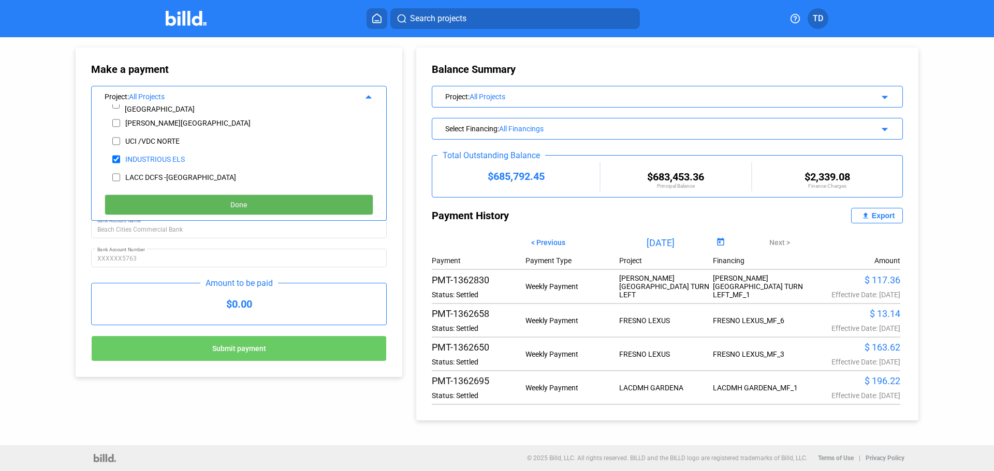
click at [242, 205] on span "Done" at bounding box center [238, 205] width 17 height 8
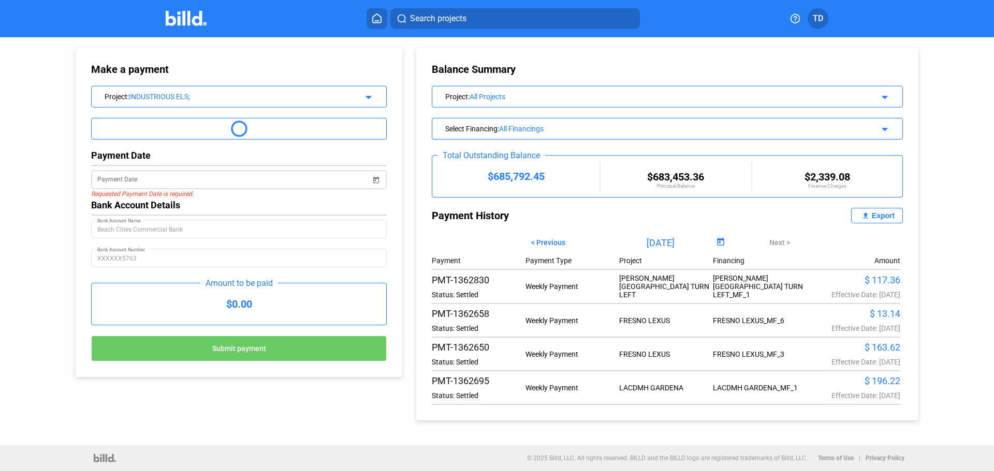
click at [375, 180] on span "Open calendar" at bounding box center [375, 173] width 25 height 25
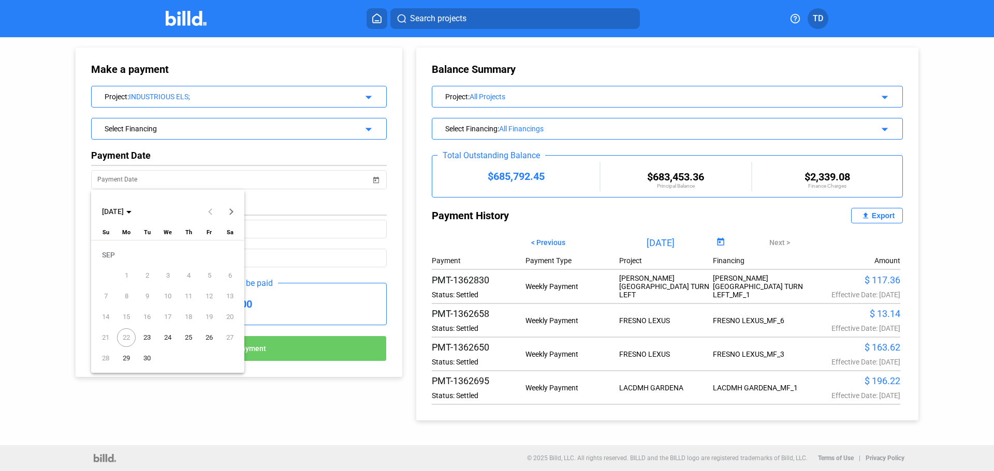
click at [168, 338] on span "24" at bounding box center [167, 338] width 19 height 19
type input "[DATE]"
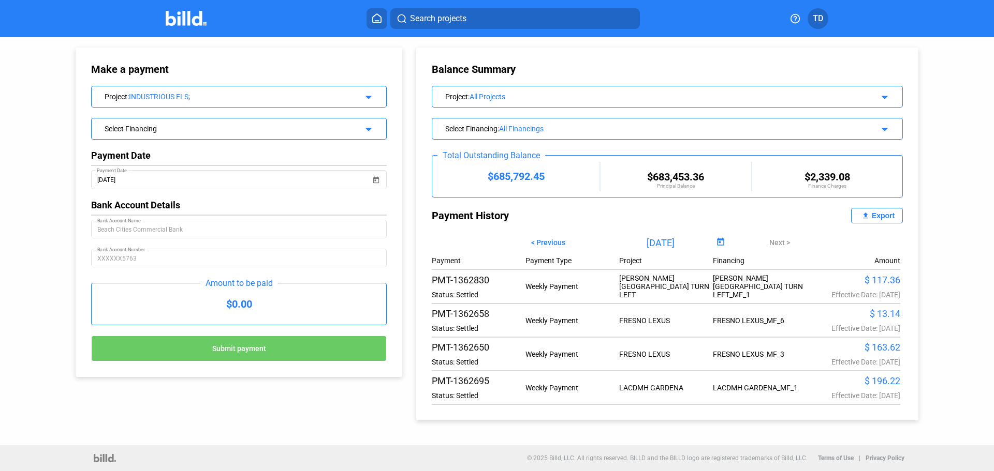
click at [236, 131] on div "Select Financing" at bounding box center [226, 128] width 242 height 10
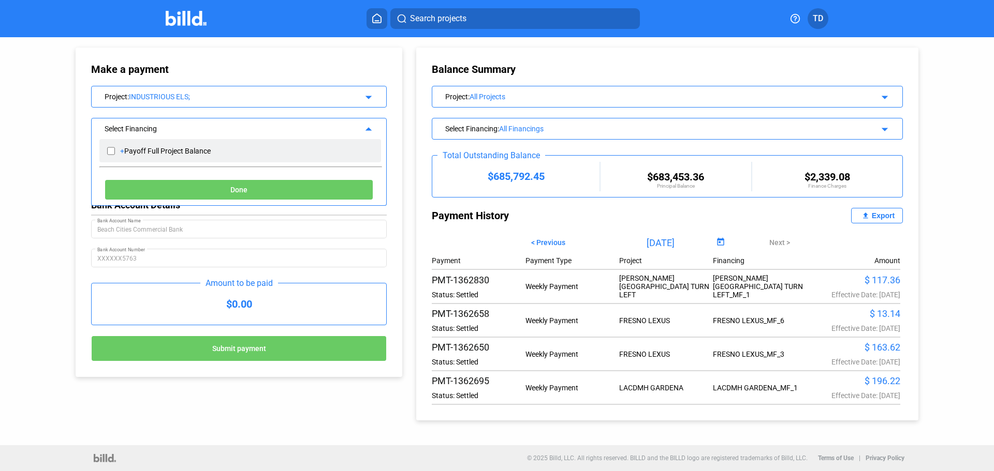
click at [111, 151] on input "checkbox" at bounding box center [111, 151] width 8 height 16
checkbox input "true"
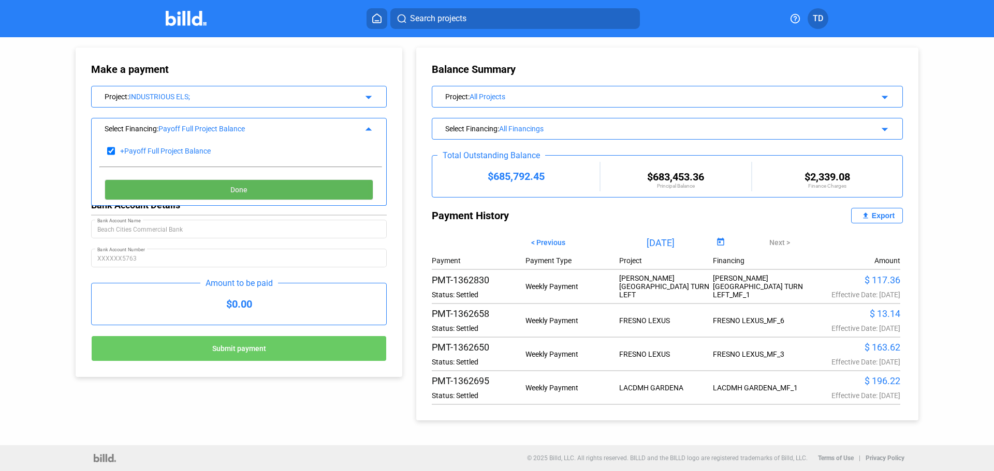
click at [279, 192] on button "Done" at bounding box center [239, 190] width 269 height 21
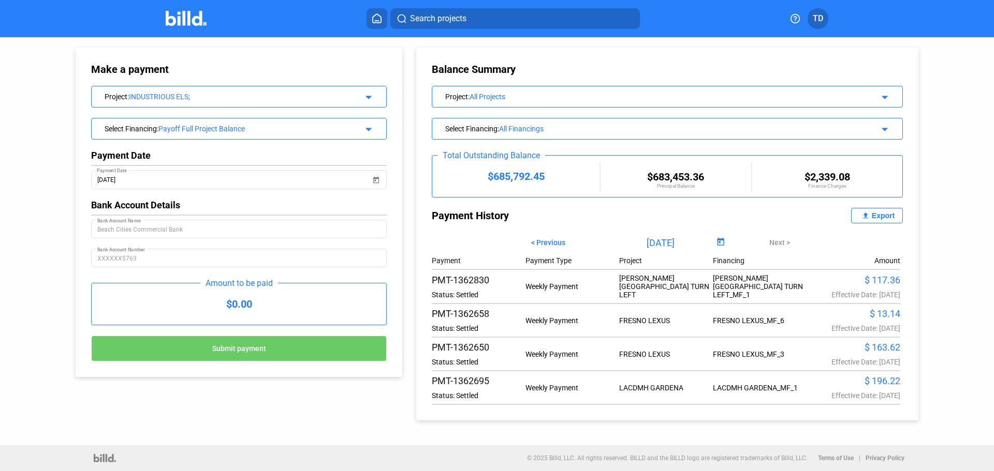
click at [367, 128] on mat-icon "arrow_drop_down" at bounding box center [367, 128] width 12 height 12
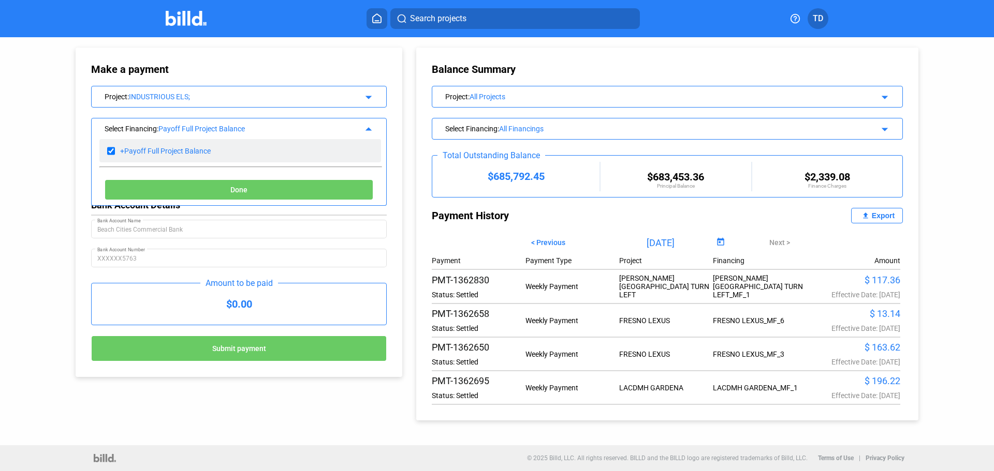
click at [112, 151] on input "checkbox" at bounding box center [111, 151] width 8 height 16
checkbox input "false"
click at [51, 167] on div "Make a payment Project : INDUSTRIOUS ELS; arrow_drop_down Select Financing : Pa…" at bounding box center [229, 207] width 358 height 340
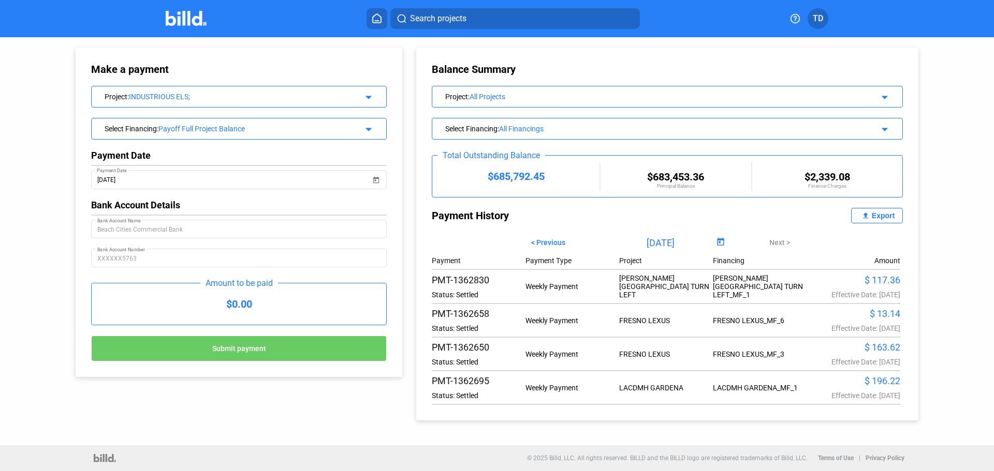
click at [253, 308] on div "$0.00" at bounding box center [239, 304] width 294 height 41
click at [244, 306] on div "$0.00" at bounding box center [239, 304] width 294 height 41
click at [374, 18] on icon at bounding box center [377, 18] width 10 height 10
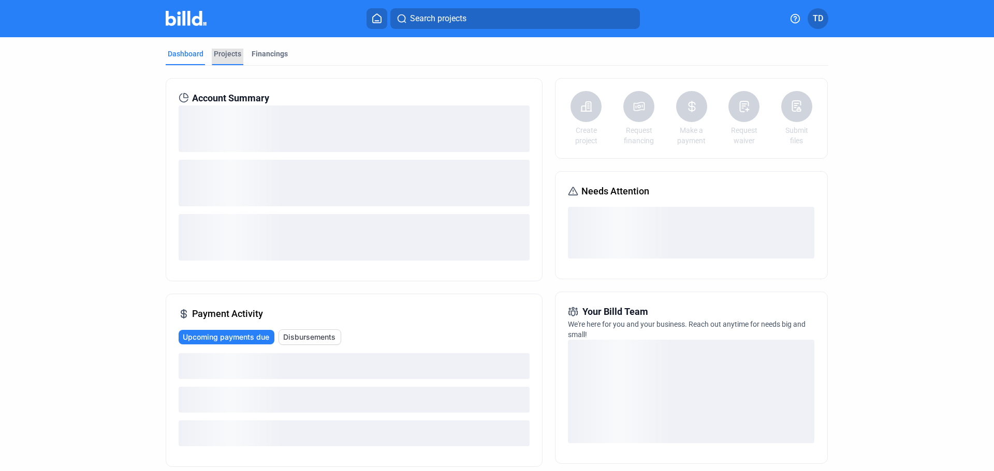
click at [227, 54] on div "Projects" at bounding box center [227, 54] width 27 height 10
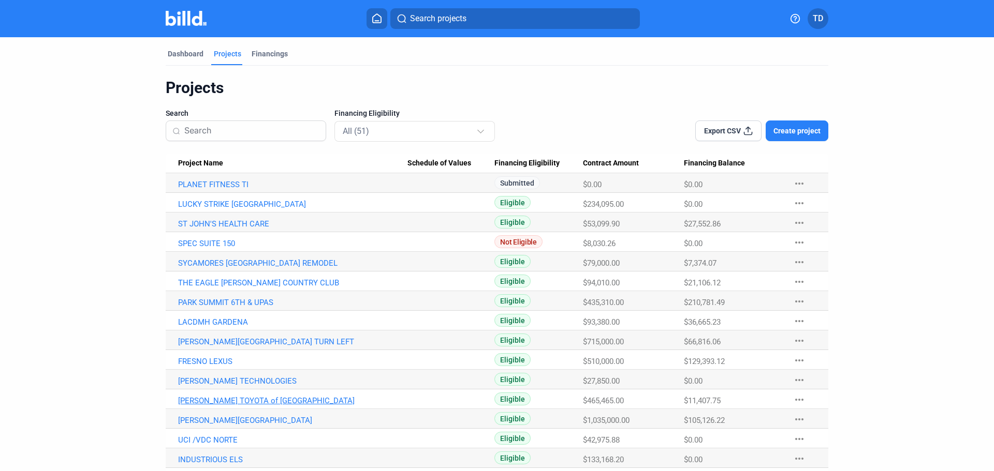
scroll to position [104, 0]
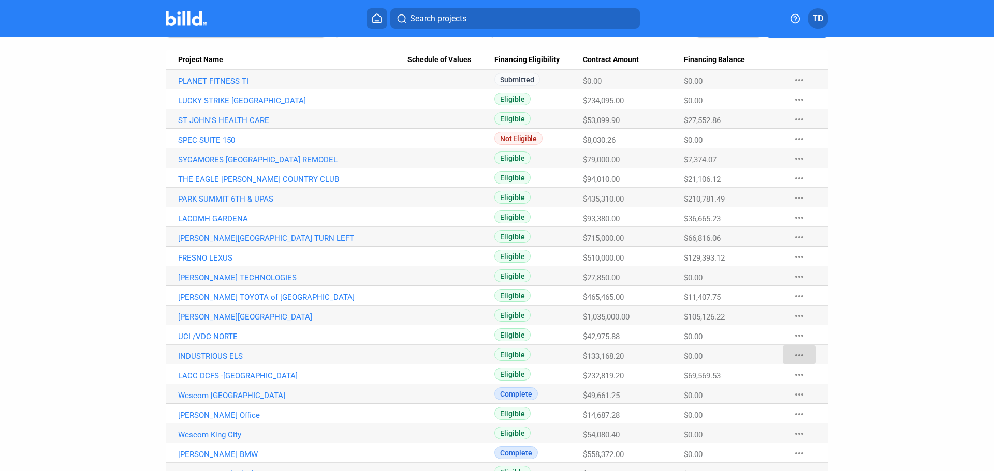
click at [800, 351] on mat-icon "more_horiz" at bounding box center [799, 355] width 12 height 12
click at [219, 357] on div at bounding box center [497, 235] width 994 height 471
click at [216, 356] on link "INDUSTRIOUS ELS" at bounding box center [292, 356] width 229 height 9
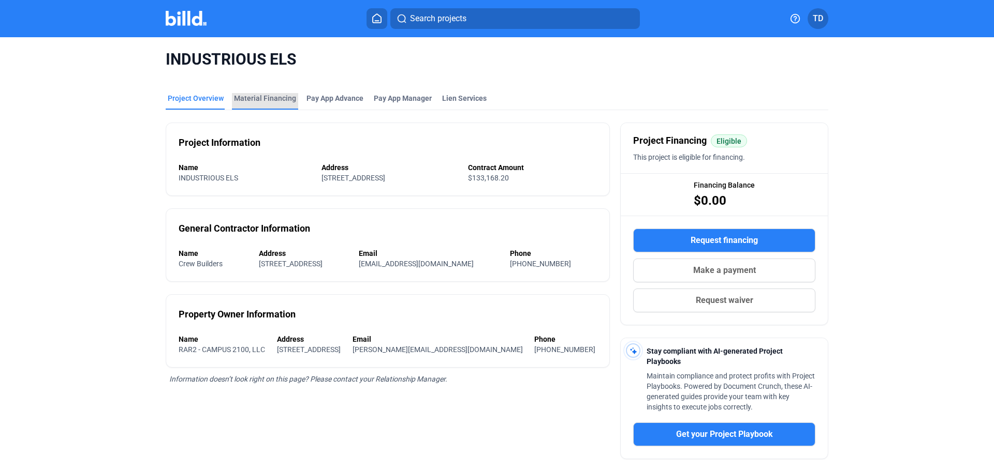
click at [268, 99] on div "Material Financing" at bounding box center [265, 98] width 62 height 10
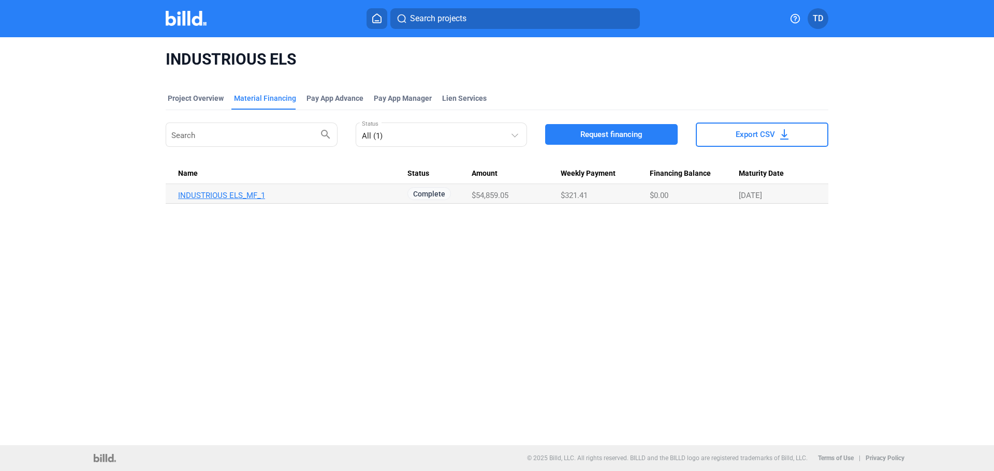
click at [244, 194] on link "INDUSTRIOUS ELS_MF_1" at bounding box center [292, 195] width 229 height 9
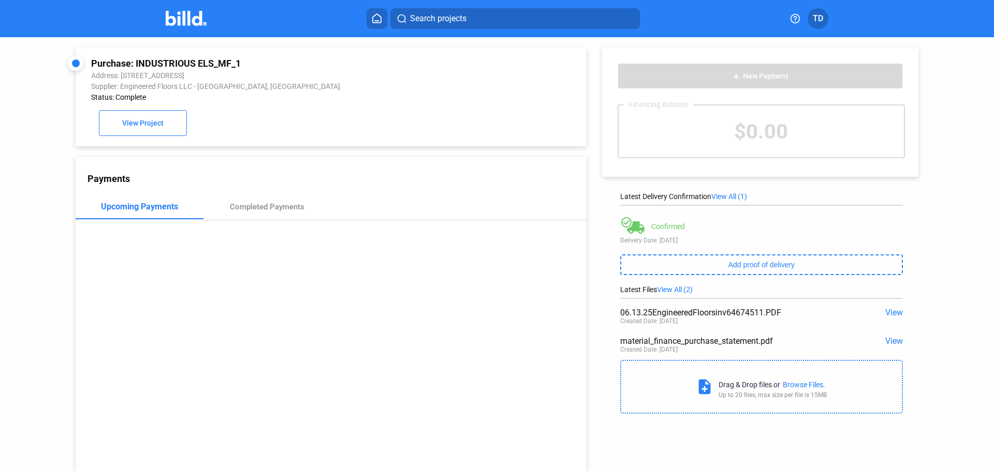
click at [892, 314] on span "View" at bounding box center [894, 313] width 18 height 10
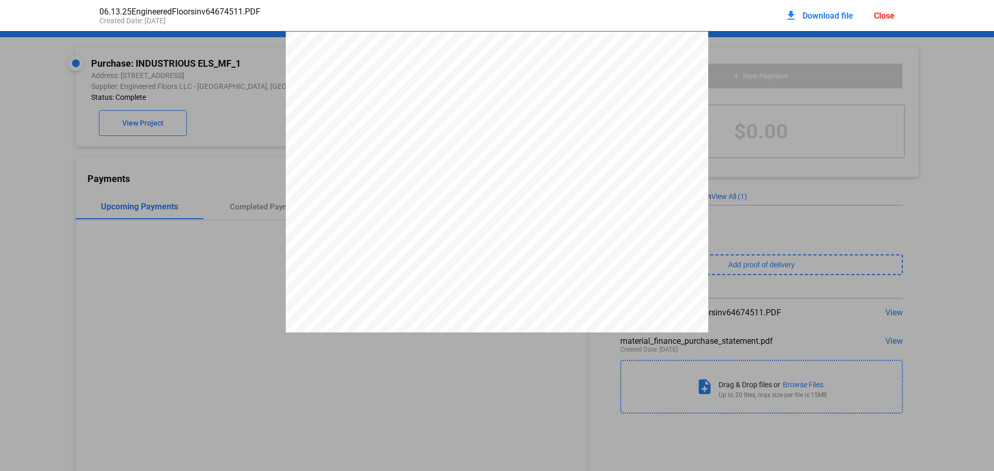
scroll to position [5, 0]
click at [882, 12] on div "Close" at bounding box center [884, 16] width 21 height 10
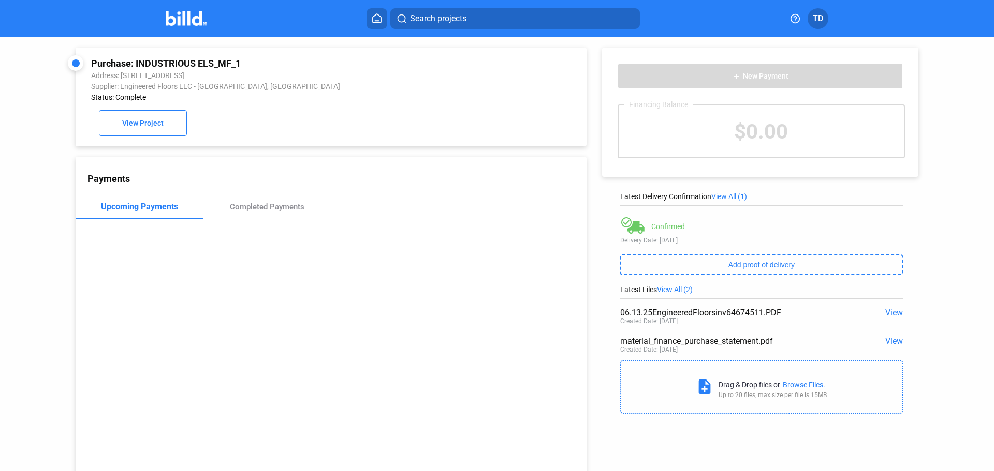
click at [950, 204] on div "Purchase: INDUSTRIOUS ELS_MF_1 Address: [STREET_ADDRESS] Supplier: Engineered F…" at bounding box center [497, 260] width 994 height 446
click at [168, 123] on button "View Project" at bounding box center [143, 123] width 88 height 26
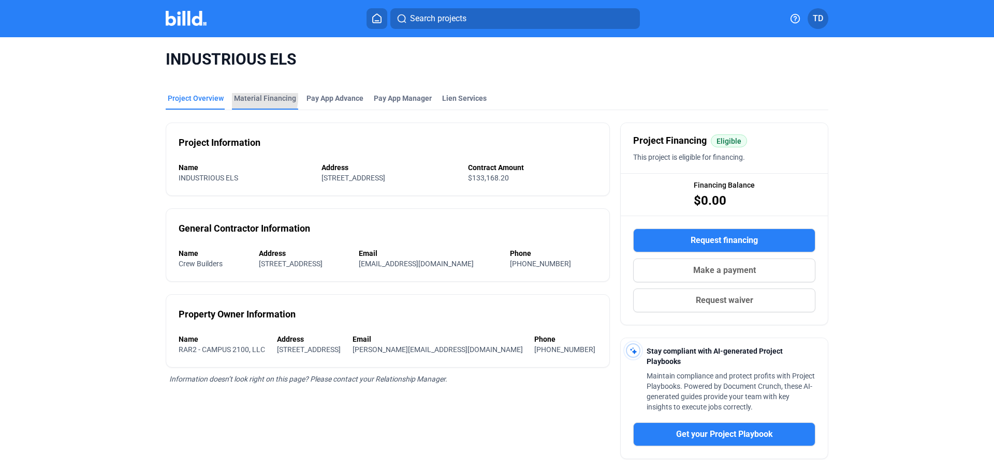
click at [244, 97] on div "Material Financing" at bounding box center [265, 98] width 62 height 10
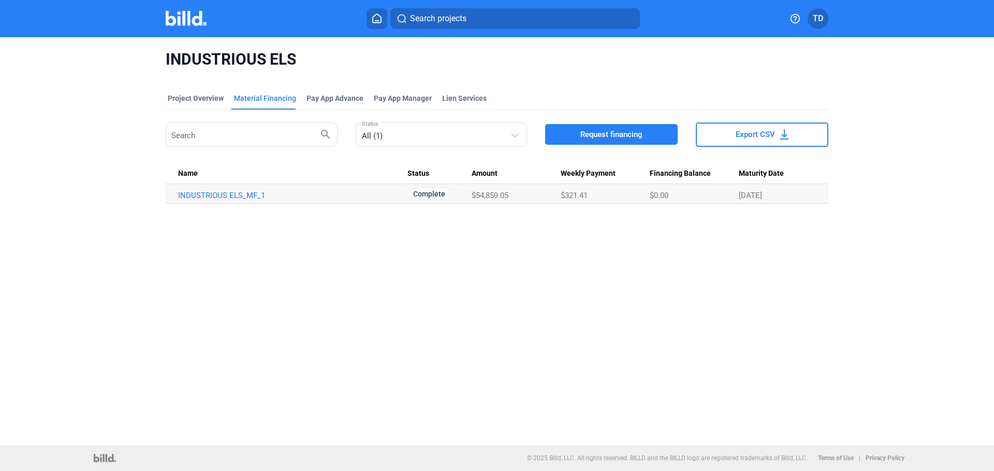
click at [435, 193] on span "Complete" at bounding box center [428, 193] width 43 height 13
click at [513, 135] on div at bounding box center [514, 133] width 7 height 7
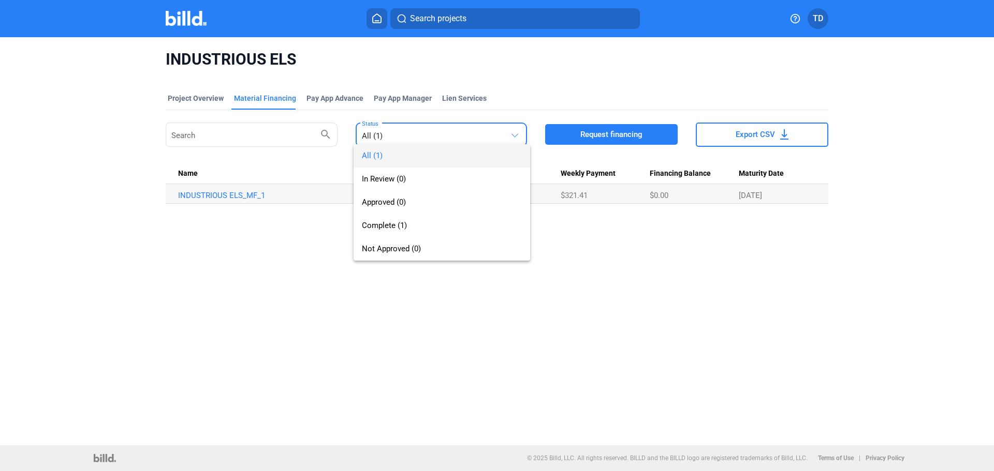
click at [375, 154] on span "All (1)" at bounding box center [372, 155] width 21 height 9
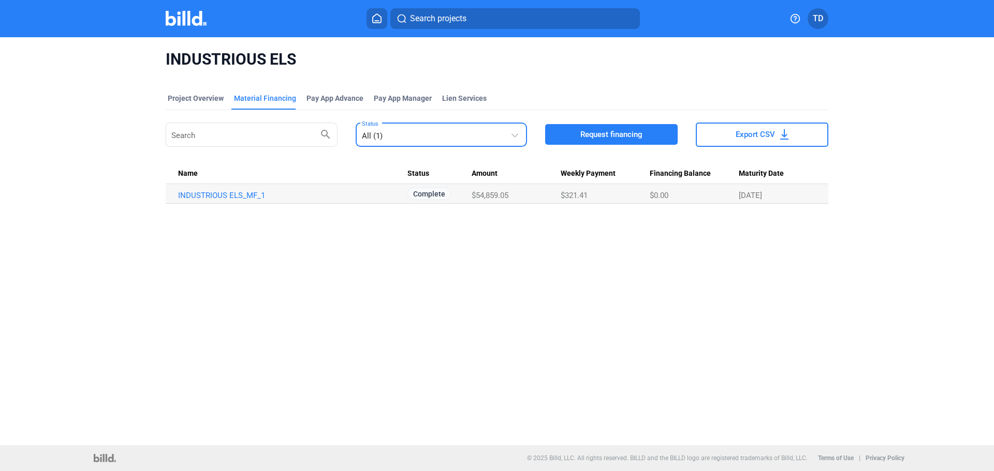
click at [514, 133] on div at bounding box center [514, 133] width 7 height 7
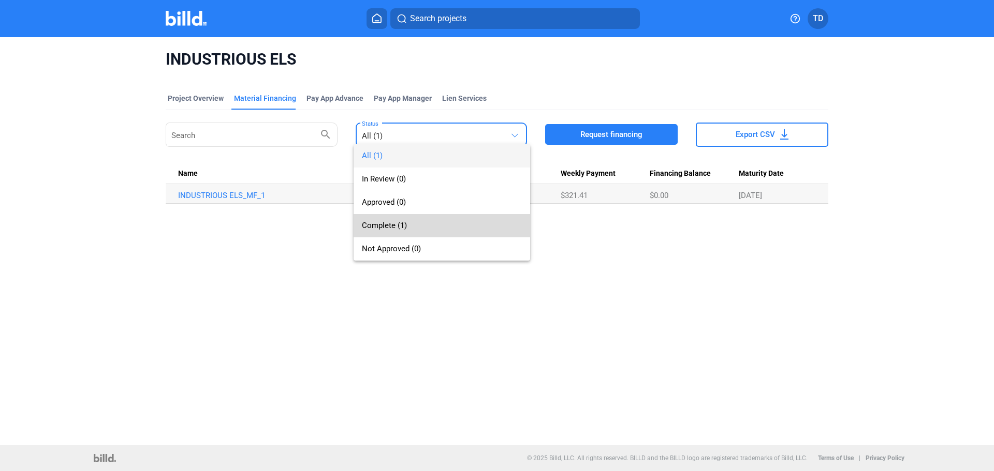
click at [377, 226] on span "Complete (1)" at bounding box center [384, 225] width 45 height 9
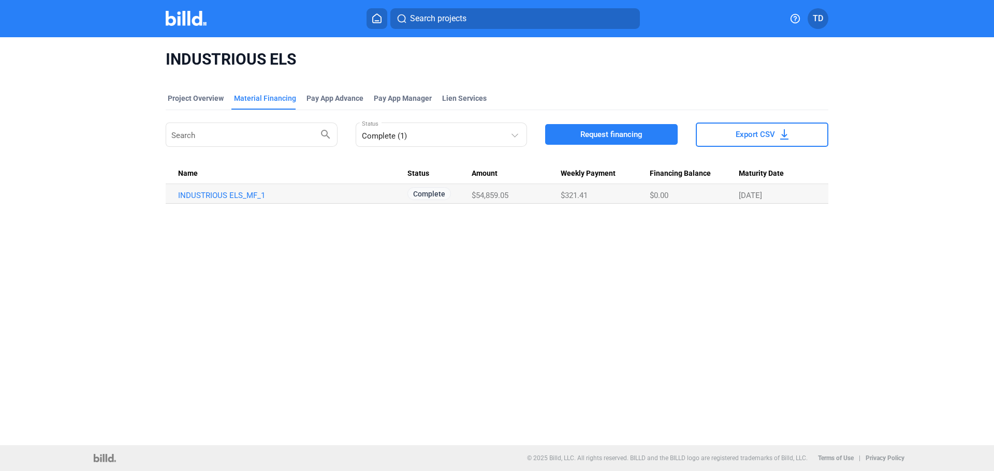
click at [430, 191] on span "Complete" at bounding box center [428, 193] width 43 height 13
click at [260, 196] on link "INDUSTRIOUS ELS_MF_1" at bounding box center [292, 195] width 229 height 9
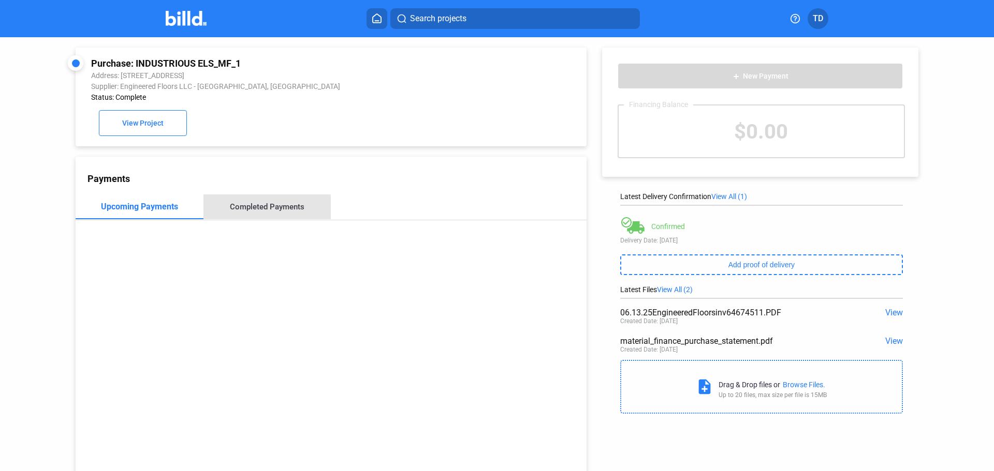
click at [265, 210] on div "Completed Payments" at bounding box center [267, 206] width 75 height 9
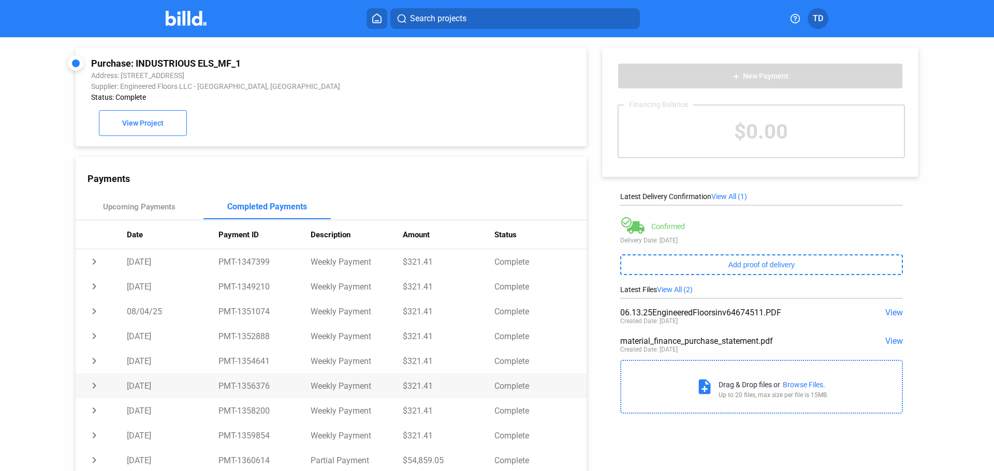
scroll to position [15, 0]
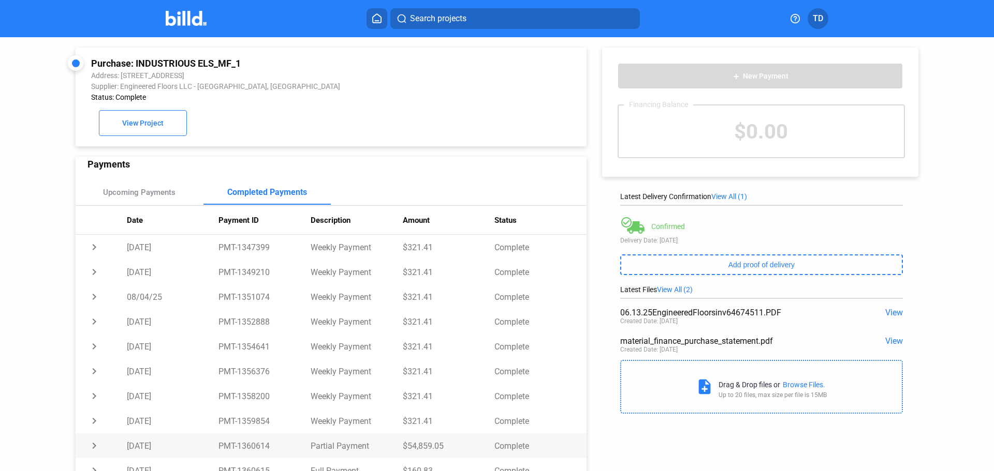
click at [94, 449] on td "chevron_right" at bounding box center [101, 446] width 51 height 25
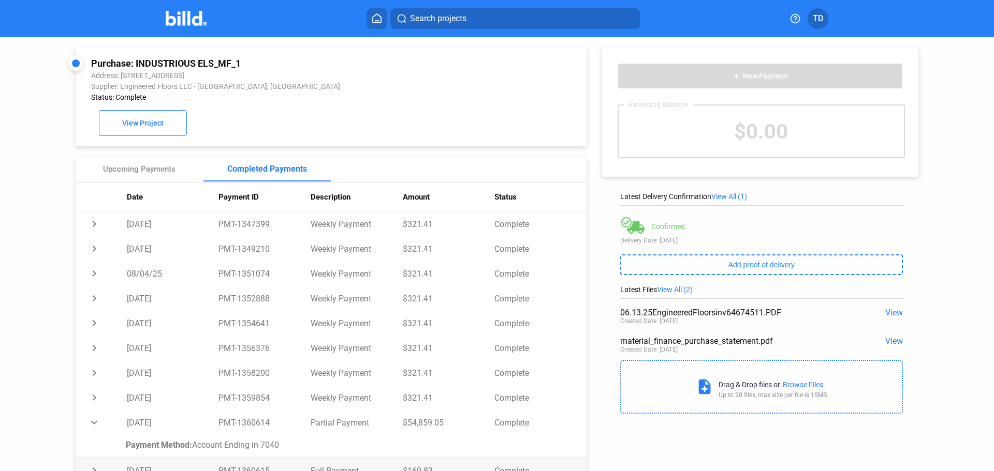
scroll to position [40, 0]
